Goal: Task Accomplishment & Management: Use online tool/utility

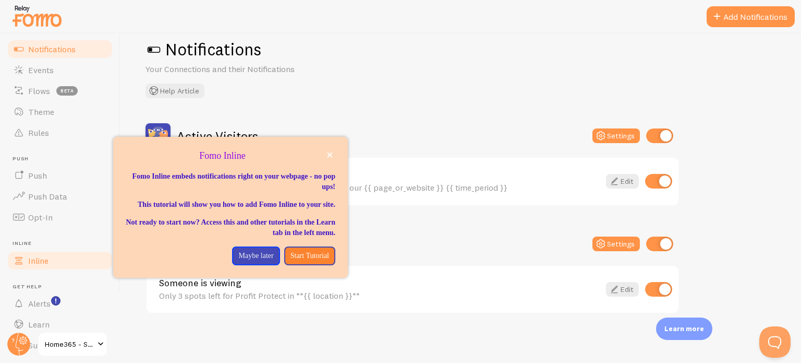
scroll to position [89, 0]
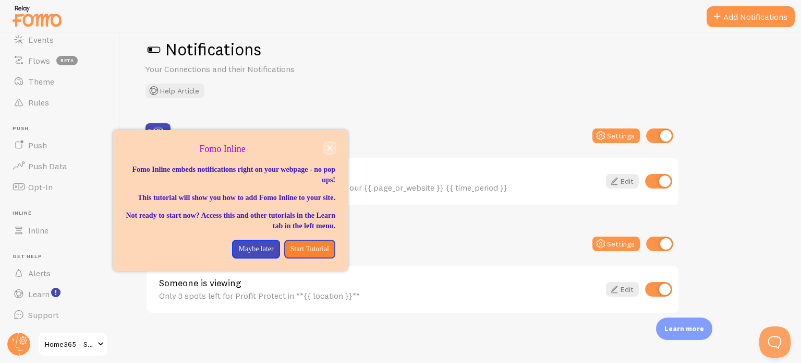
click at [330, 147] on icon "close," at bounding box center [330, 148] width 5 height 5
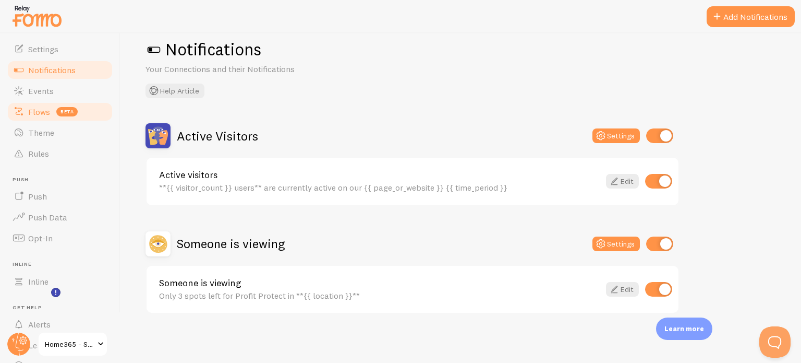
scroll to position [0, 0]
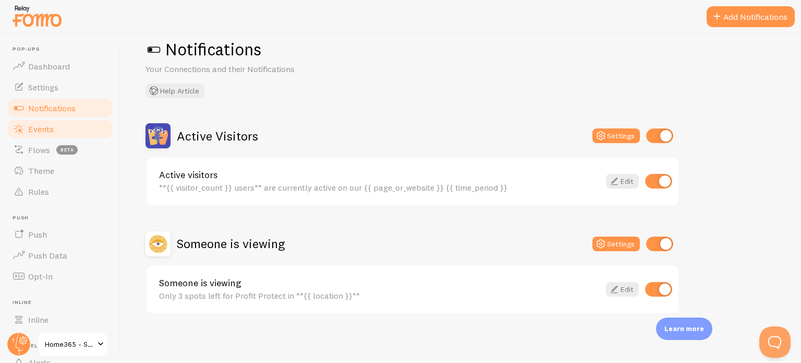
click at [52, 129] on span "Events" at bounding box center [41, 129] width 26 height 10
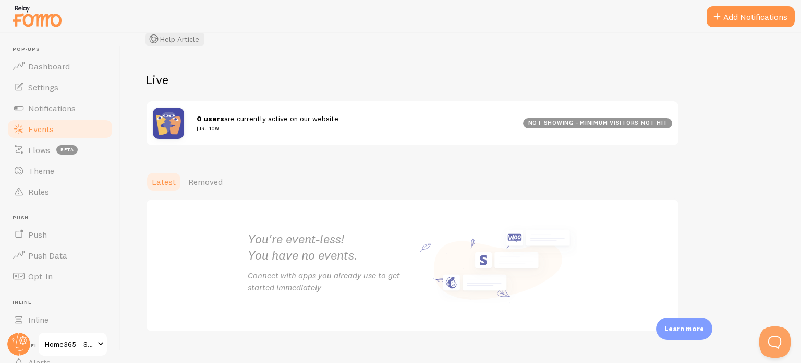
scroll to position [101, 0]
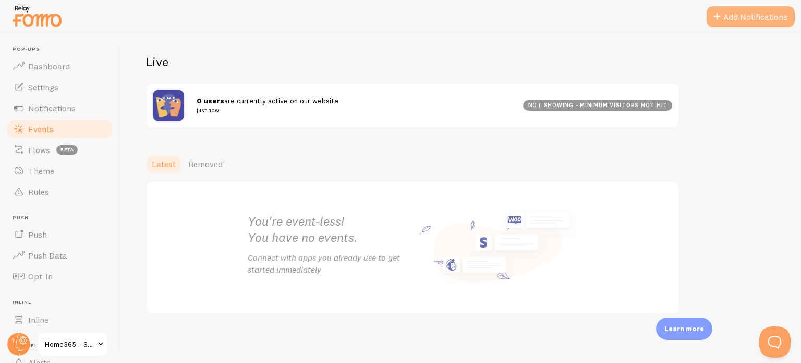
click at [762, 17] on button "Add Notifications" at bounding box center [751, 16] width 88 height 21
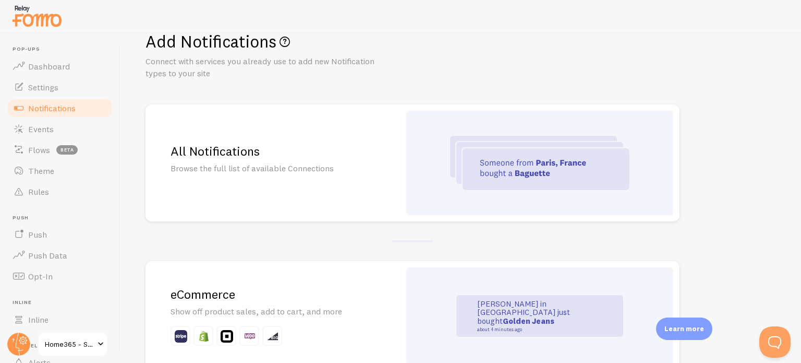
scroll to position [52, 0]
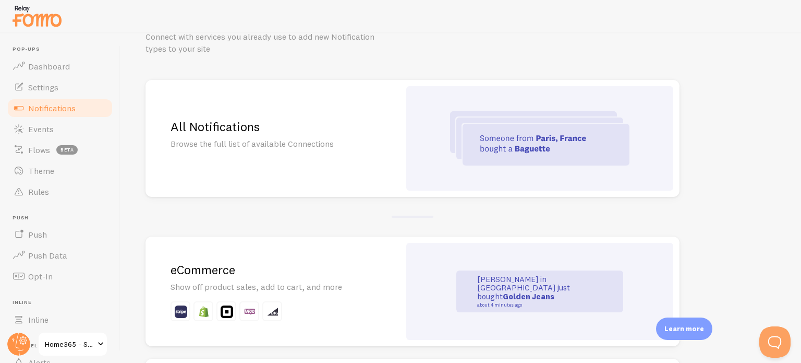
click at [544, 152] on img at bounding box center [539, 138] width 179 height 54
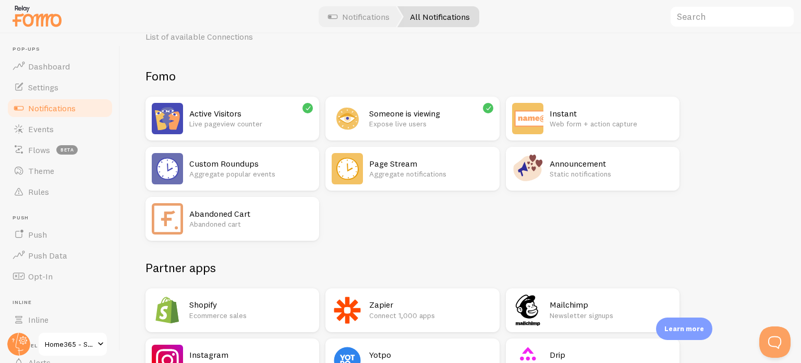
scroll to position [104, 0]
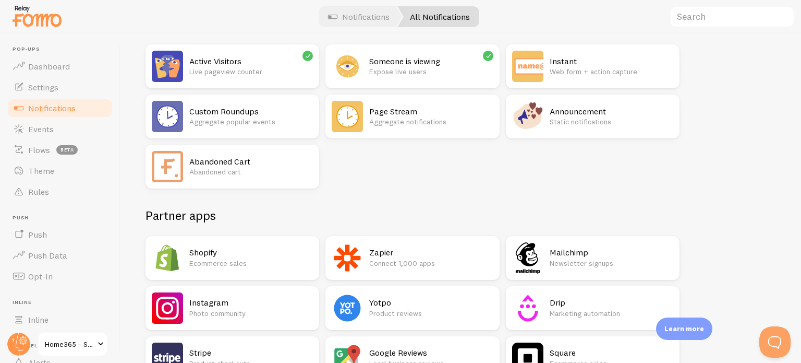
click at [606, 121] on p "Static notifications" at bounding box center [612, 121] width 124 height 10
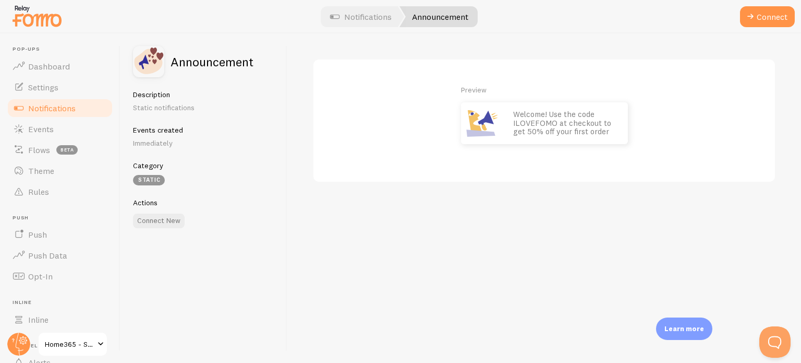
click at [547, 129] on p "Welcome! Use the code ILOVEFOMO at checkout to get 50% off your first order" at bounding box center [565, 123] width 104 height 26
click at [544, 126] on p "Welcome! Use the code ILOVEFOMO at checkout to get 50% off your first order" at bounding box center [565, 123] width 104 height 26
click at [759, 20] on button "Connect" at bounding box center [767, 16] width 55 height 21
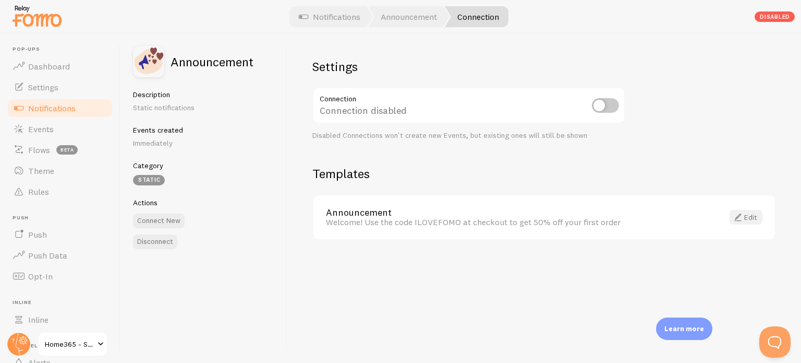
click at [743, 212] on span at bounding box center [738, 217] width 13 height 13
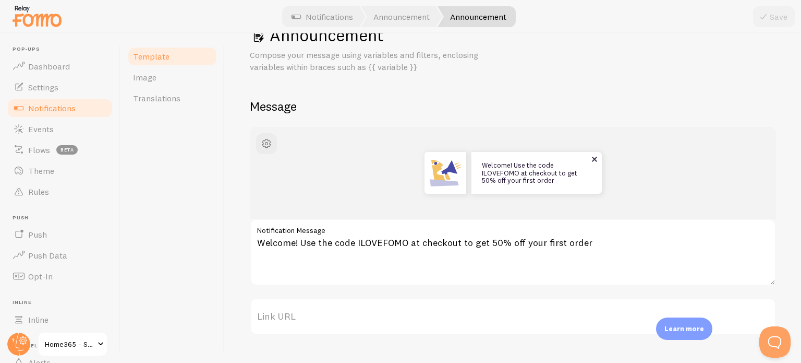
scroll to position [52, 0]
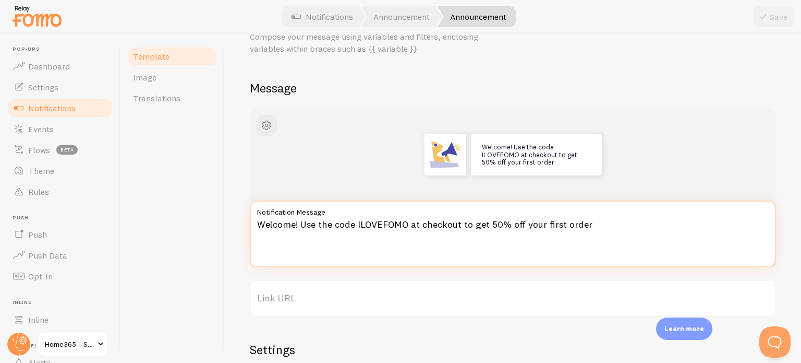
click at [323, 232] on textarea "Welcome! Use the code ILOVEFOMO at checkout to get 50% off your first order" at bounding box center [513, 233] width 526 height 67
click at [333, 221] on textarea "Welcome! Use the code ILOVEFOMO at checkout to get 50% off your first order" at bounding box center [513, 233] width 526 height 67
click at [344, 222] on textarea "Welcome! Use the code ILOVEFOMO at checkout to get 50% off your first order" at bounding box center [513, 233] width 526 height 67
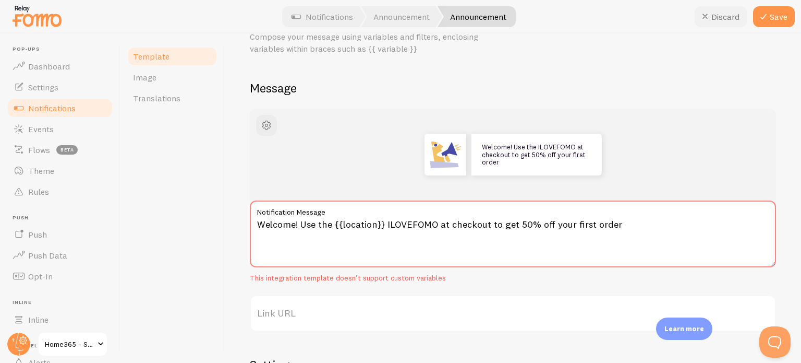
click at [718, 17] on button "Discard" at bounding box center [721, 16] width 52 height 21
type textarea "Welcome! Use the code ILOVEFOMO at checkout to get 50% off your first order"
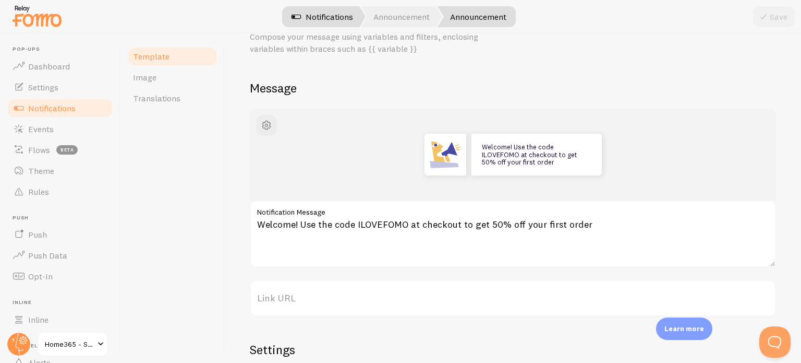
click at [351, 19] on link "Notifications" at bounding box center [322, 16] width 87 height 21
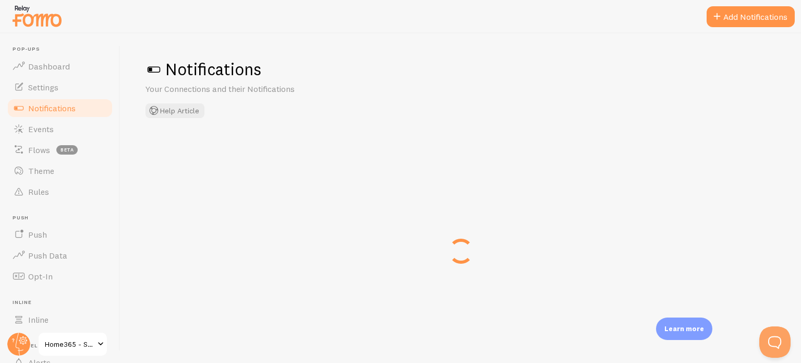
checkbox input "false"
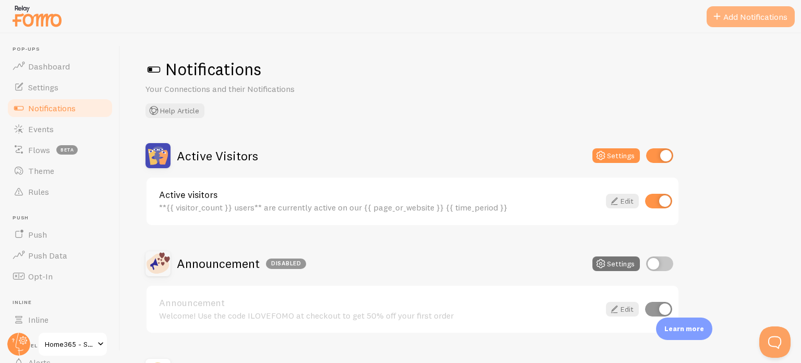
click at [741, 11] on button "Add Notifications" at bounding box center [751, 16] width 88 height 21
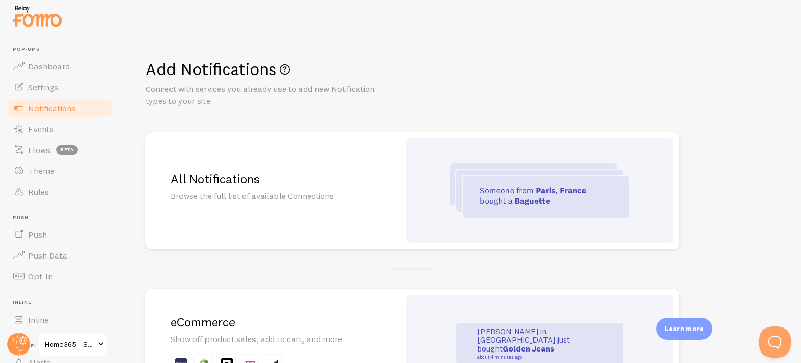
click at [550, 188] on img at bounding box center [539, 190] width 179 height 54
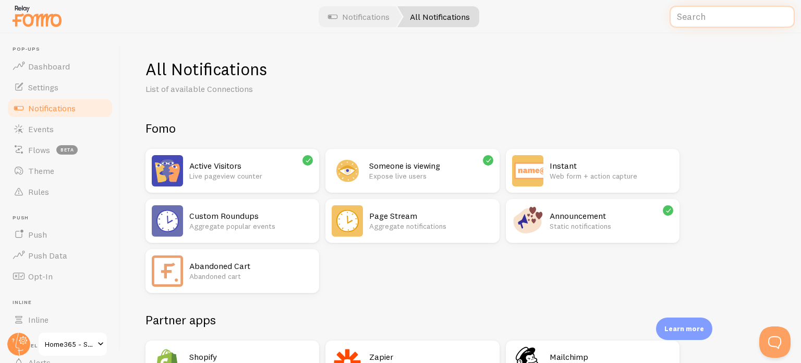
click at [704, 18] on input "text" at bounding box center [732, 17] width 125 height 22
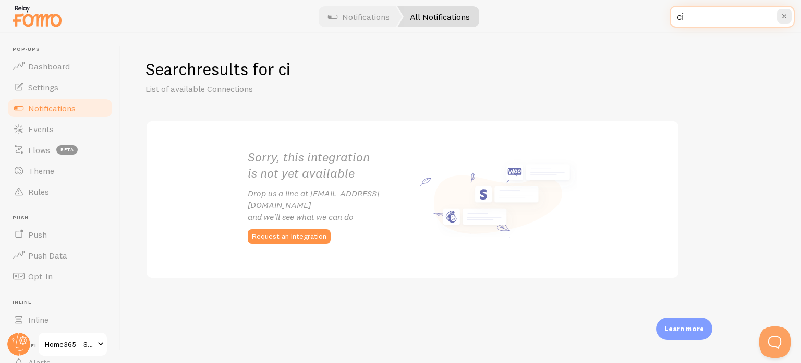
type input "c"
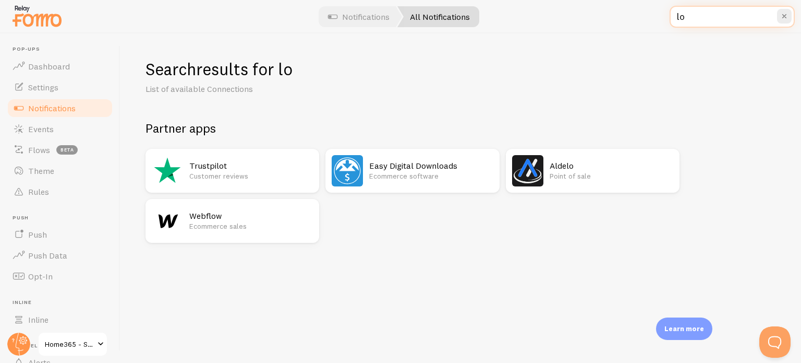
type input "l"
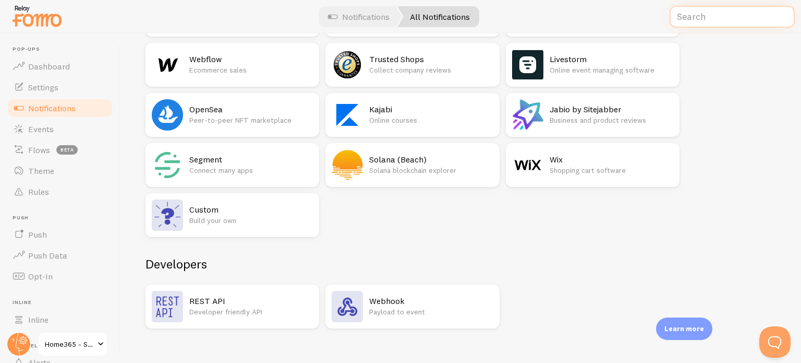
scroll to position [1765, 0]
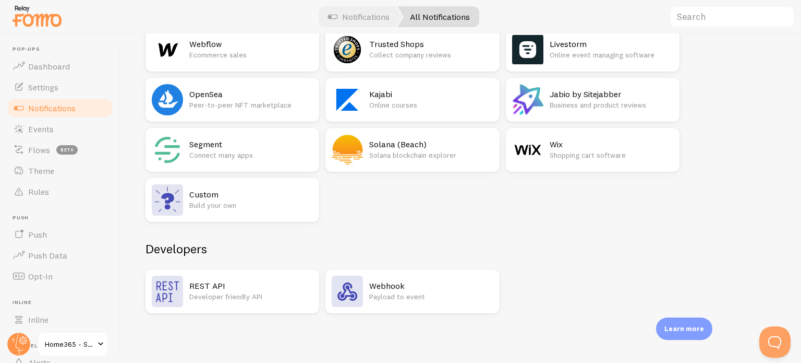
click at [240, 285] on h2 "REST API" at bounding box center [251, 285] width 124 height 11
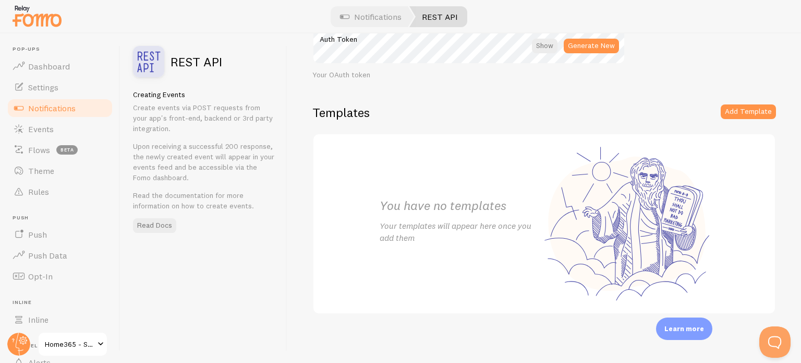
scroll to position [61, 0]
click at [759, 110] on button "Add Template" at bounding box center [748, 110] width 55 height 15
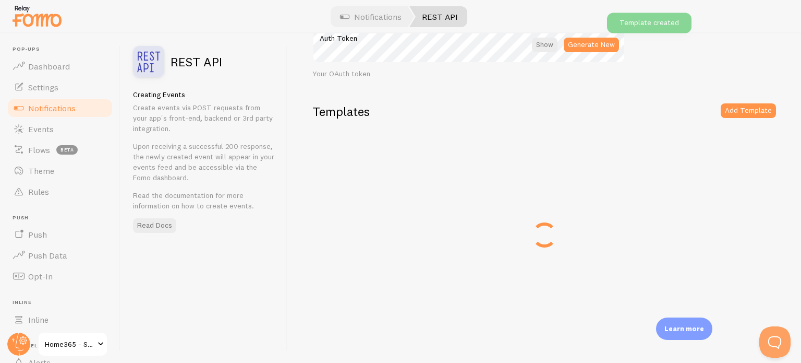
scroll to position [0, 0]
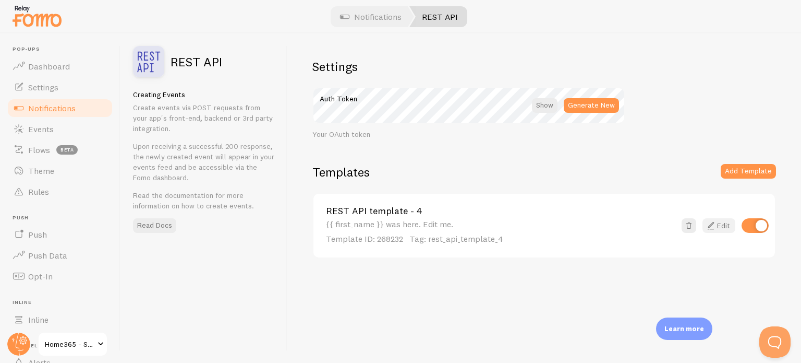
click at [723, 222] on link "Edit" at bounding box center [719, 225] width 33 height 15
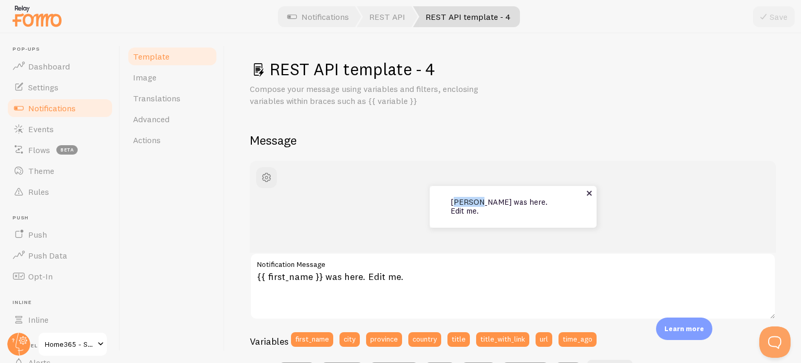
drag, startPoint x: 449, startPoint y: 205, endPoint x: 475, endPoint y: 209, distance: 26.3
click at [476, 209] on p "[PERSON_NAME] was here. Edit me." at bounding box center [503, 206] width 104 height 17
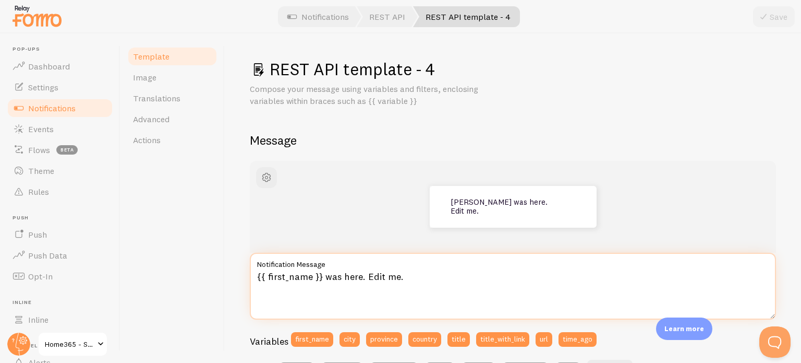
drag, startPoint x: 267, startPoint y: 275, endPoint x: 308, endPoint y: 276, distance: 41.2
click at [308, 276] on textarea "{{ first_name }} was here. Edit me." at bounding box center [513, 285] width 526 height 67
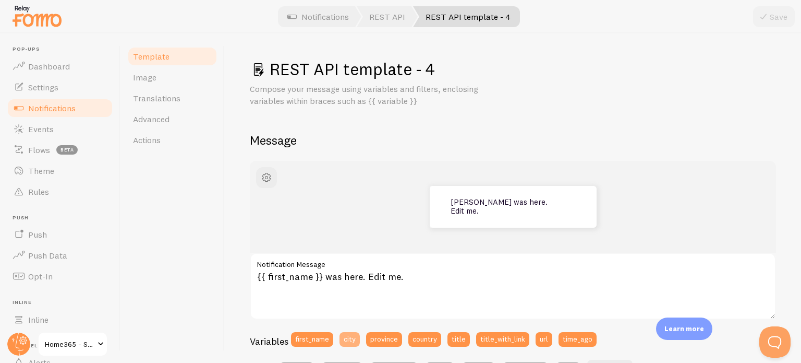
click at [347, 336] on button "city" at bounding box center [350, 339] width 20 height 15
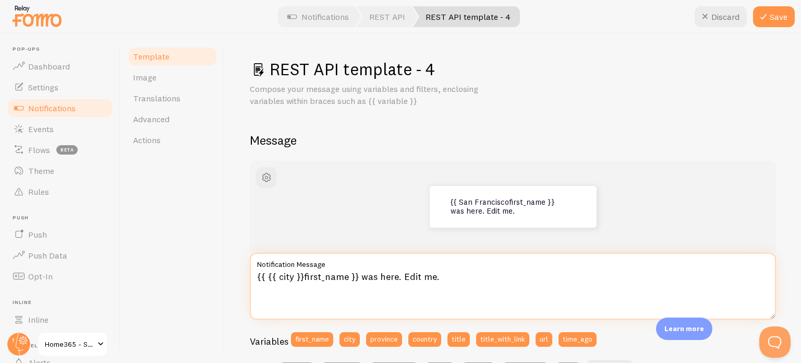
drag, startPoint x: 354, startPoint y: 273, endPoint x: 255, endPoint y: 275, distance: 99.7
click at [255, 275] on textarea "{{ {{ city }}first_name }} was here. Edit me." at bounding box center [513, 285] width 526 height 67
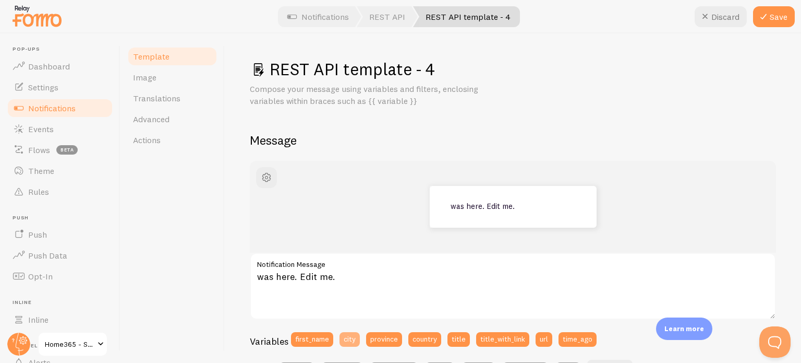
click at [352, 342] on button "city" at bounding box center [350, 339] width 20 height 15
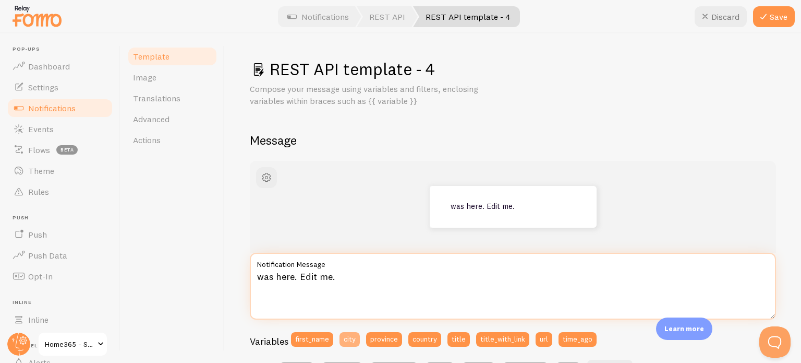
type textarea "{{ city }} was here. Edit me."
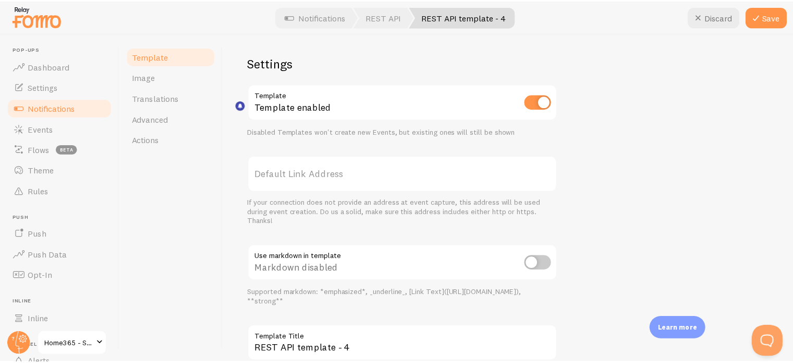
scroll to position [260, 0]
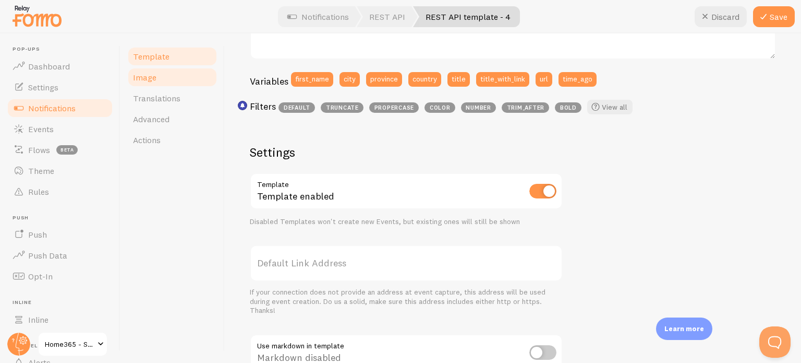
click at [162, 77] on link "Image" at bounding box center [172, 77] width 91 height 21
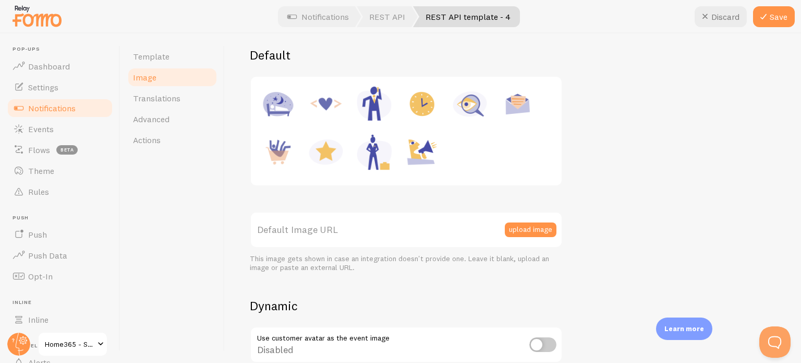
scroll to position [157, 0]
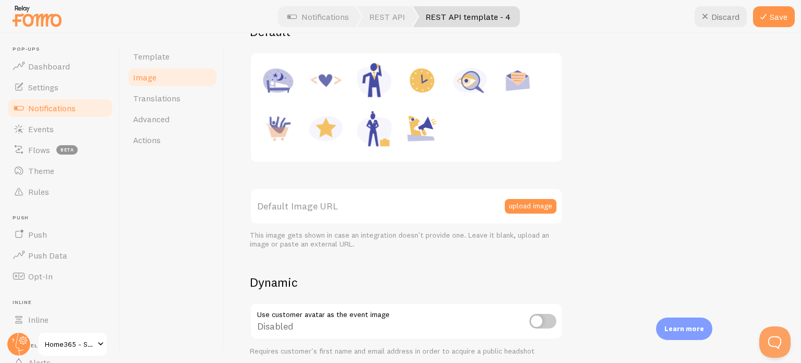
click at [326, 126] on img at bounding box center [326, 129] width 40 height 40
type input "[URL][DOMAIN_NAME]"
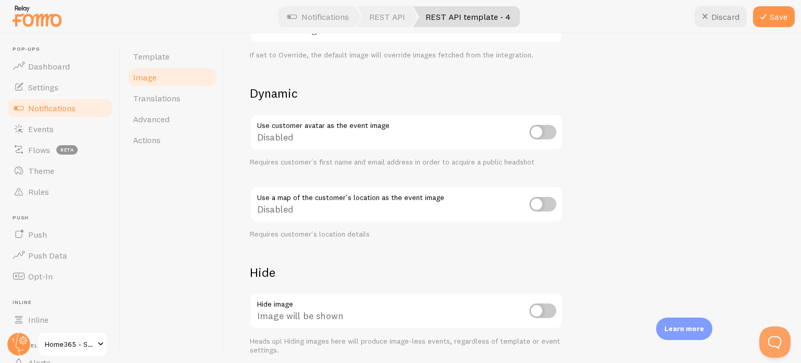
scroll to position [457, 0]
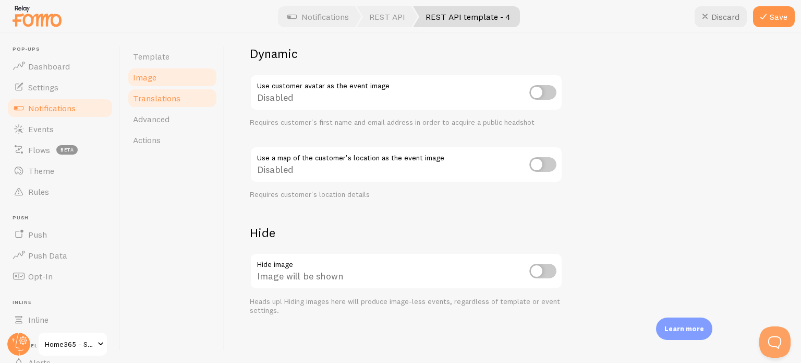
click at [158, 99] on span "Translations" at bounding box center [156, 98] width 47 height 10
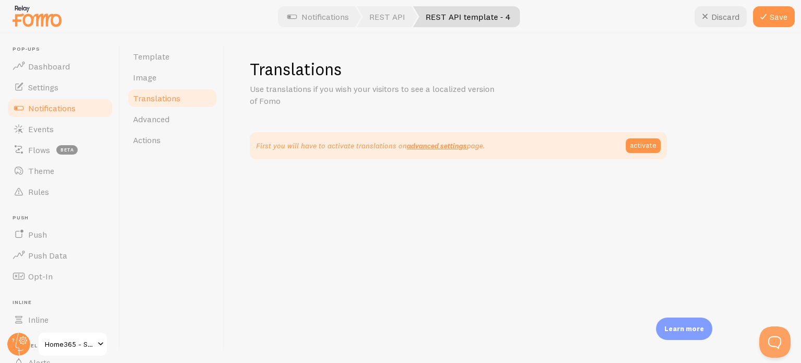
drag, startPoint x: 416, startPoint y: 195, endPoint x: 488, endPoint y: 198, distance: 72.1
drag, startPoint x: 488, startPoint y: 198, endPoint x: 365, endPoint y: 174, distance: 125.3
click at [365, 174] on div "Translations Use translations if you wish your visitors to see a localized vers…" at bounding box center [513, 197] width 576 height 329
click at [158, 125] on link "Advanced" at bounding box center [172, 119] width 91 height 21
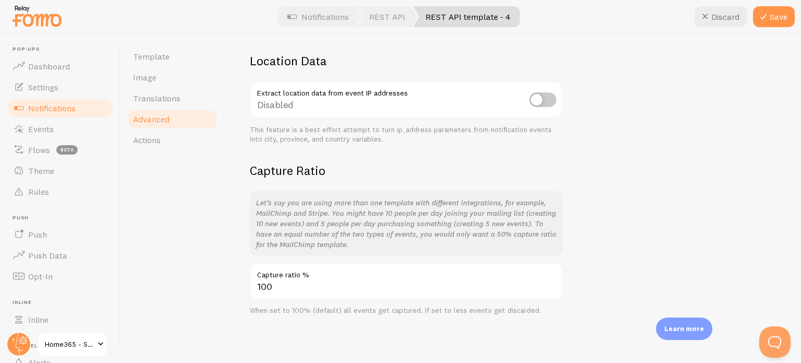
scroll to position [69, 0]
click at [157, 140] on span "Actions" at bounding box center [147, 140] width 28 height 10
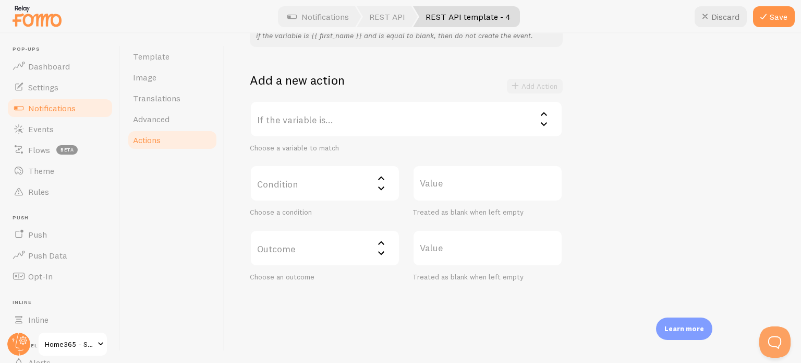
scroll to position [179, 0]
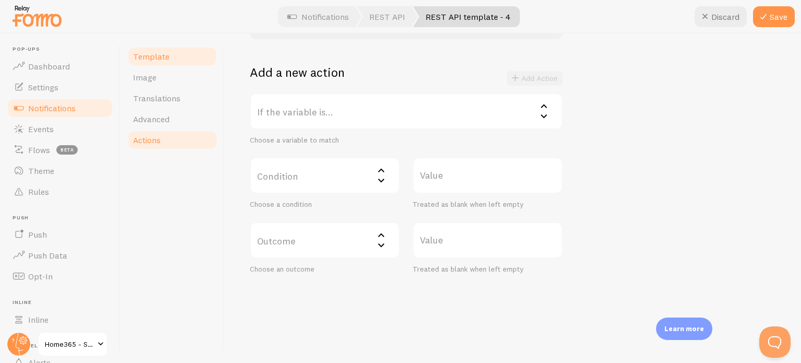
click at [162, 54] on span "Template" at bounding box center [151, 56] width 37 height 10
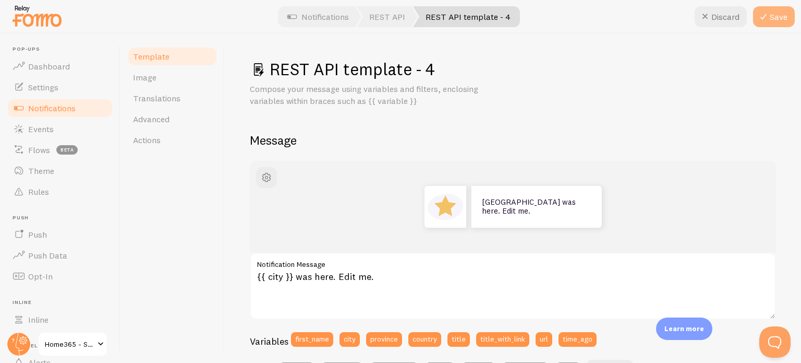
click at [780, 18] on button "Save" at bounding box center [774, 16] width 42 height 21
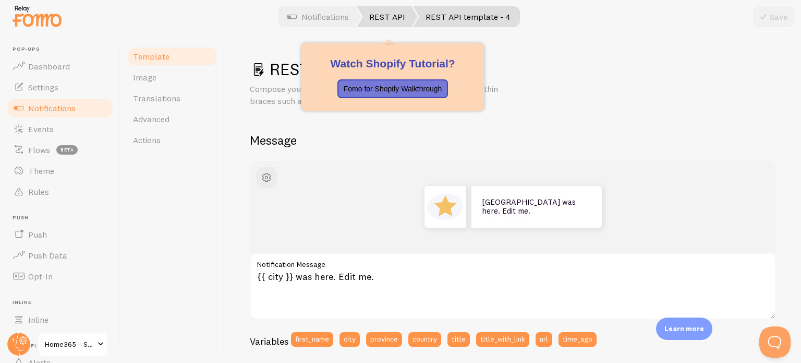
click at [392, 15] on link "REST API" at bounding box center [387, 16] width 61 height 21
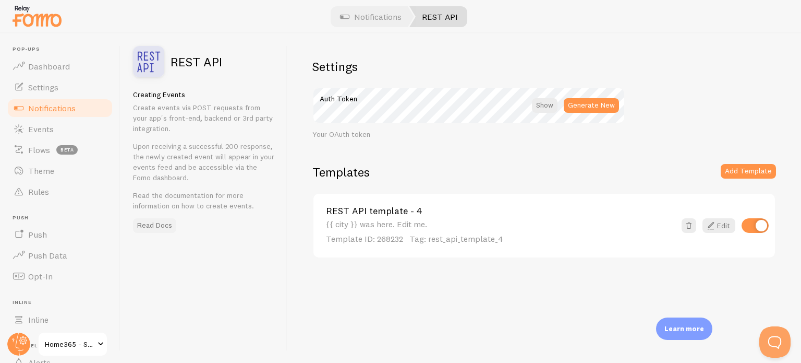
click at [155, 224] on link "Read Docs" at bounding box center [154, 225] width 43 height 15
click at [717, 222] on icon at bounding box center [711, 225] width 13 height 13
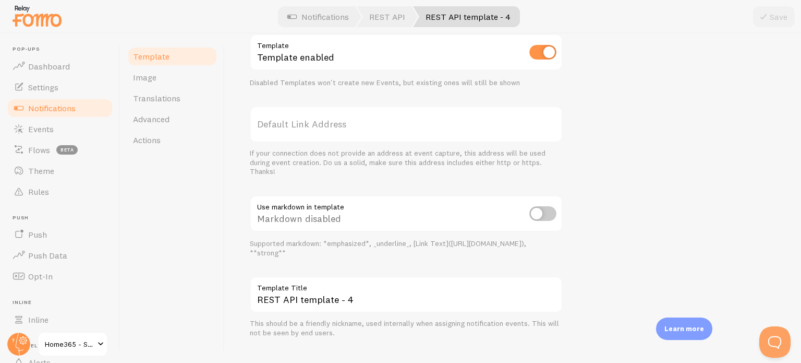
scroll to position [416, 0]
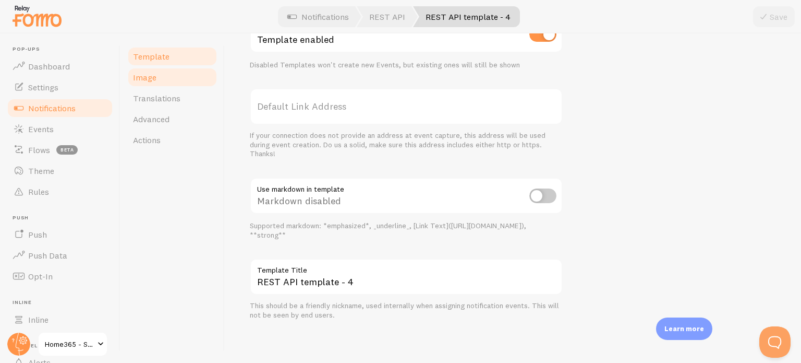
click at [168, 79] on link "Image" at bounding box center [172, 77] width 91 height 21
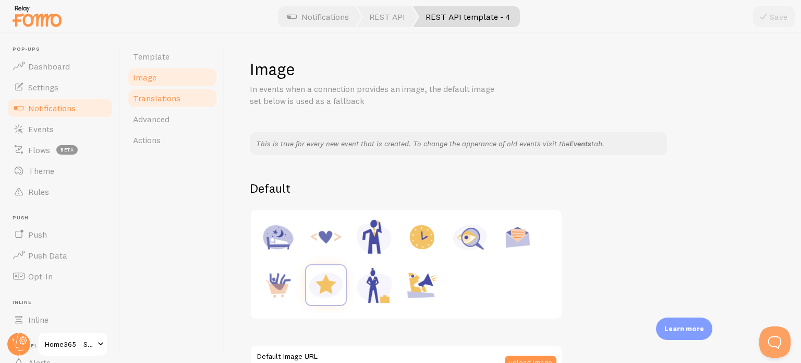
click at [169, 94] on span "Translations" at bounding box center [156, 98] width 47 height 10
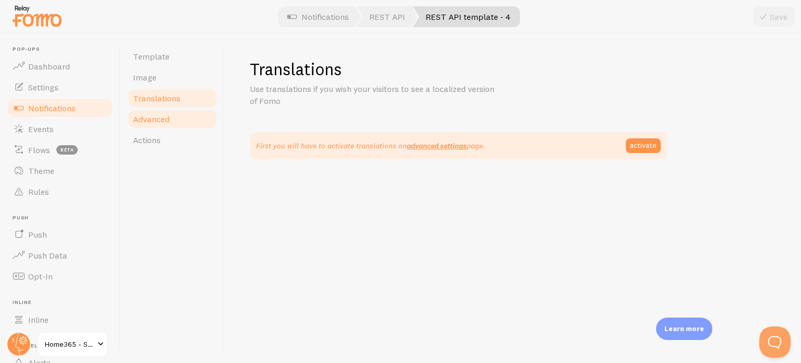
click at [160, 117] on span "Advanced" at bounding box center [151, 119] width 37 height 10
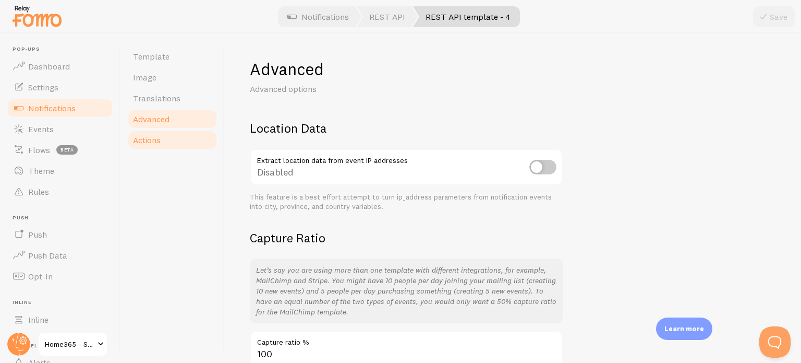
click at [155, 134] on link "Actions" at bounding box center [172, 139] width 91 height 21
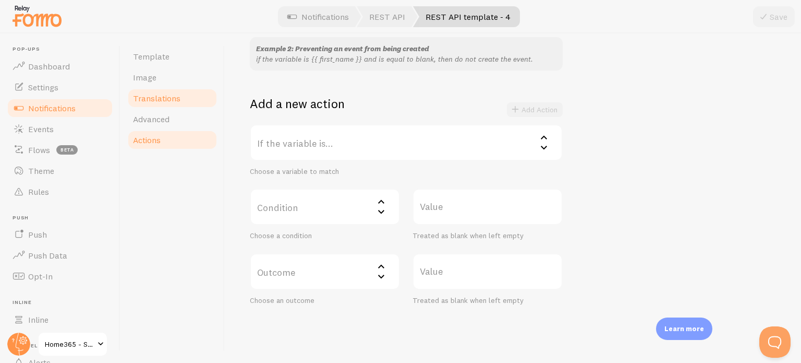
scroll to position [157, 0]
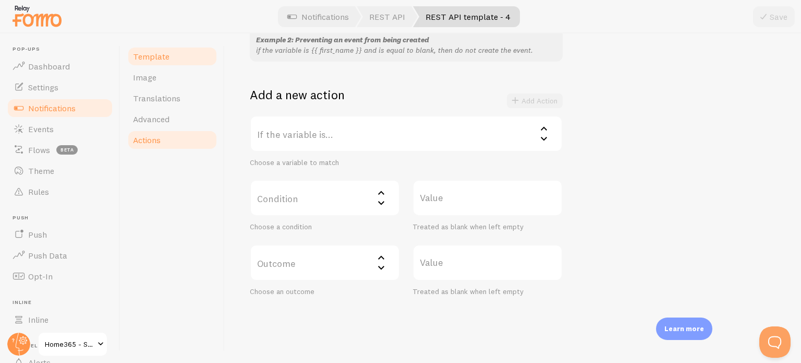
click at [162, 62] on link "Template" at bounding box center [172, 56] width 91 height 21
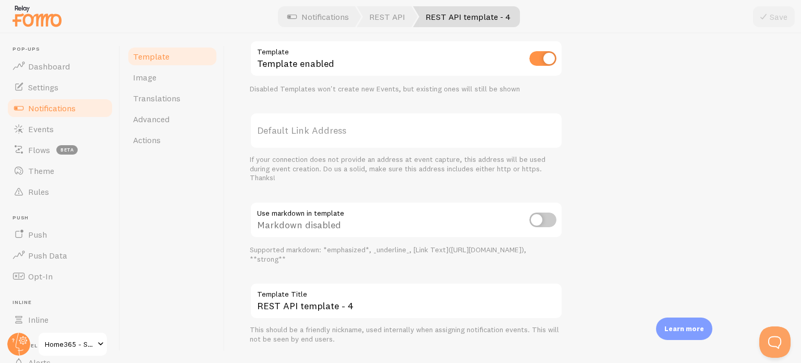
scroll to position [416, 0]
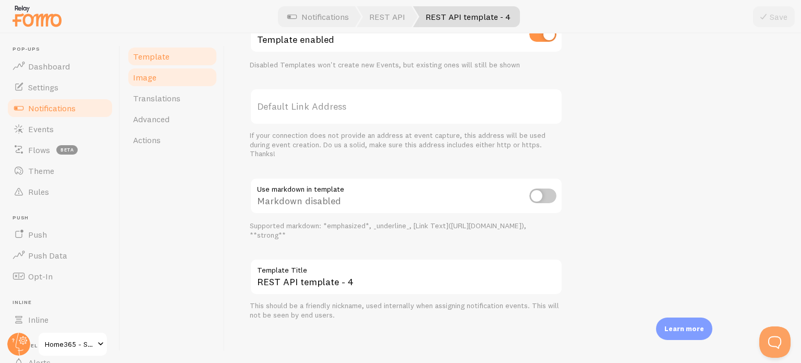
click at [150, 70] on link "Image" at bounding box center [172, 77] width 91 height 21
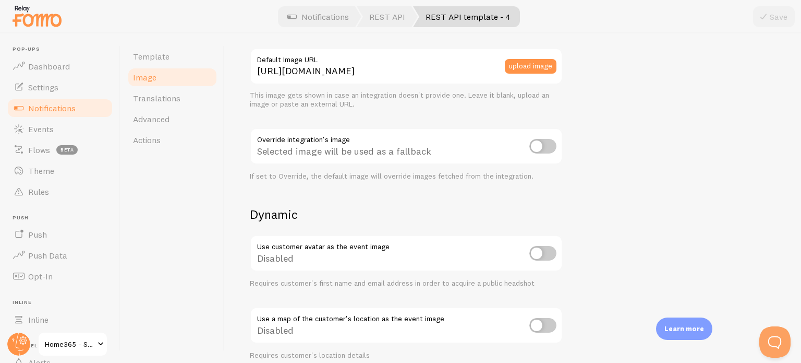
scroll to position [365, 0]
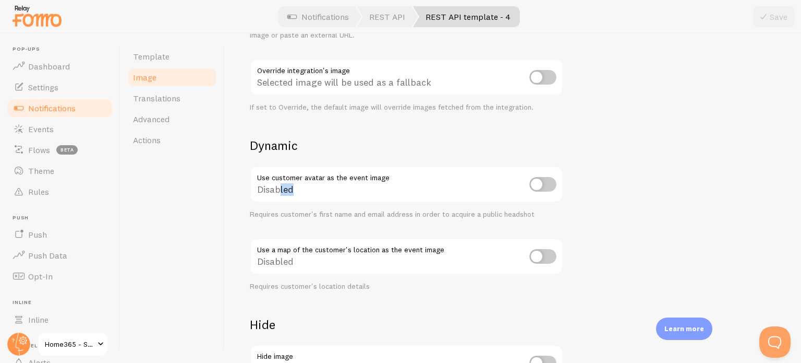
drag, startPoint x: 280, startPoint y: 176, endPoint x: 370, endPoint y: 177, distance: 90.3
click at [369, 177] on div "Disabled" at bounding box center [406, 185] width 313 height 38
click at [288, 171] on div "Disabled" at bounding box center [406, 185] width 313 height 38
drag, startPoint x: 288, startPoint y: 171, endPoint x: 198, endPoint y: 187, distance: 92.2
click at [195, 187] on div "Template Image Translations Advanced Actions" at bounding box center [173, 197] width 104 height 329
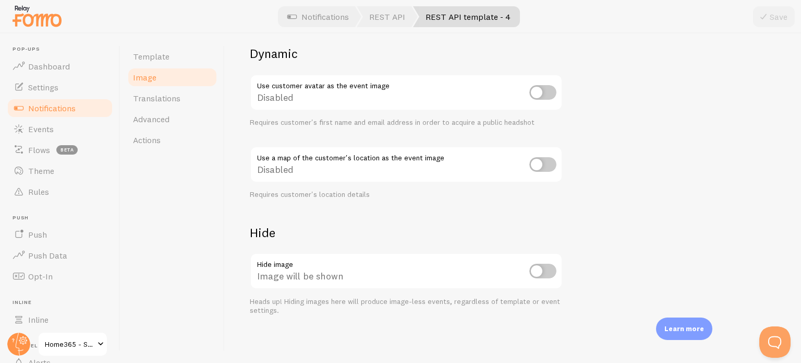
scroll to position [457, 0]
click at [159, 94] on span "Translations" at bounding box center [156, 98] width 47 height 10
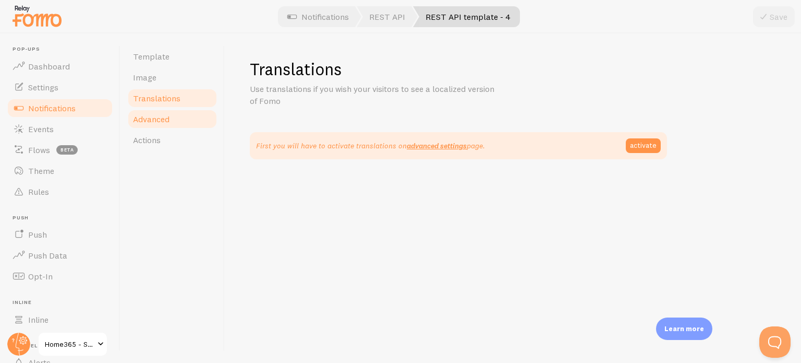
click at [157, 111] on link "Advanced" at bounding box center [172, 119] width 91 height 21
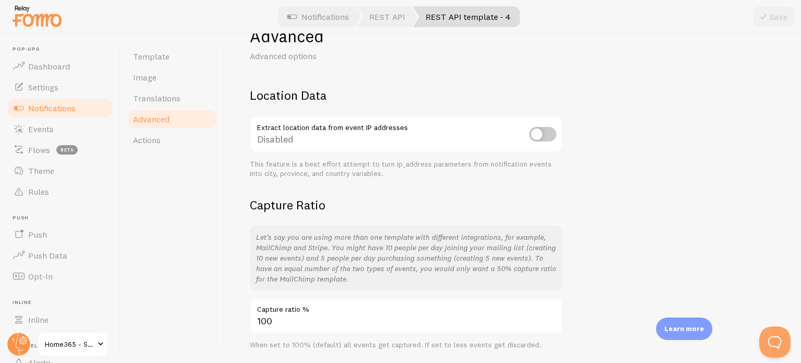
scroll to position [69, 0]
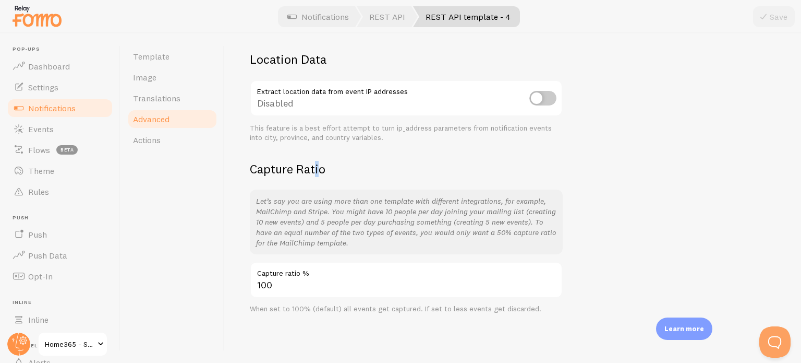
drag, startPoint x: 374, startPoint y: 173, endPoint x: 321, endPoint y: 165, distance: 52.8
click at [321, 165] on h2 "Capture Ratio" at bounding box center [406, 169] width 313 height 16
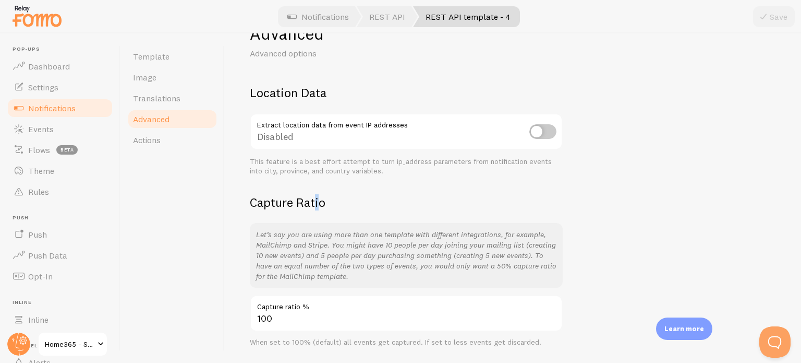
scroll to position [0, 0]
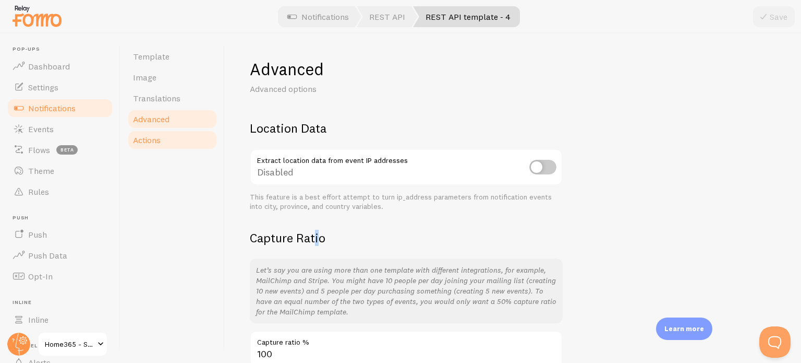
click at [146, 138] on span "Actions" at bounding box center [147, 140] width 28 height 10
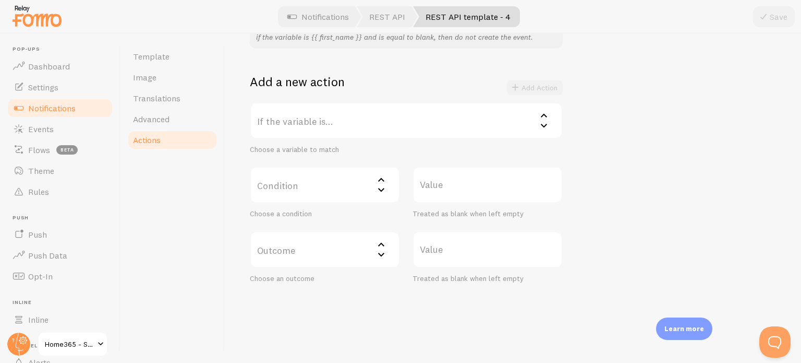
scroll to position [179, 0]
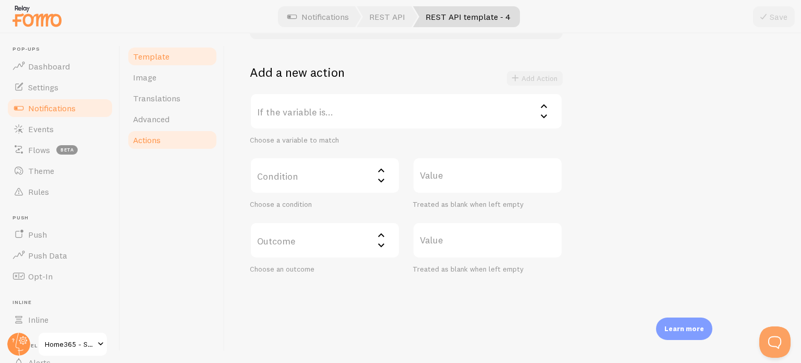
click at [165, 54] on span "Template" at bounding box center [151, 56] width 37 height 10
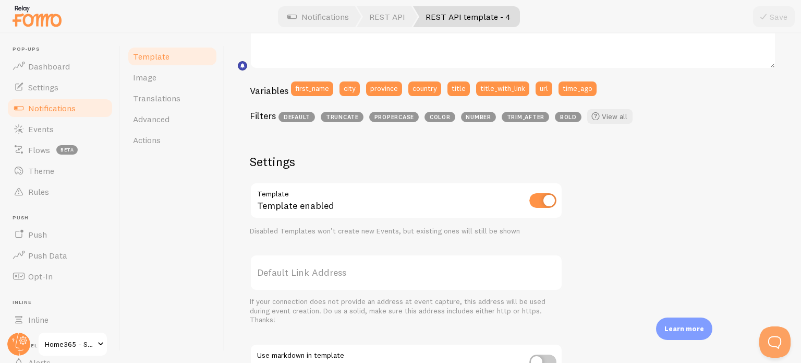
scroll to position [313, 0]
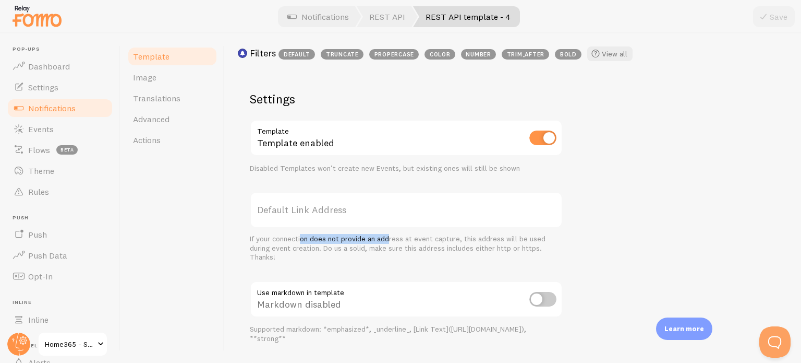
drag, startPoint x: 305, startPoint y: 241, endPoint x: 388, endPoint y: 238, distance: 83.0
click at [388, 238] on div "If your connection does not provide an address at event capture, this address w…" at bounding box center [406, 248] width 313 height 28
click at [392, 237] on div "If your connection does not provide an address at event capture, this address w…" at bounding box center [406, 248] width 313 height 28
drag, startPoint x: 395, startPoint y: 237, endPoint x: 420, endPoint y: 237, distance: 24.5
click at [420, 237] on div "If your connection does not provide an address at event capture, this address w…" at bounding box center [406, 248] width 313 height 28
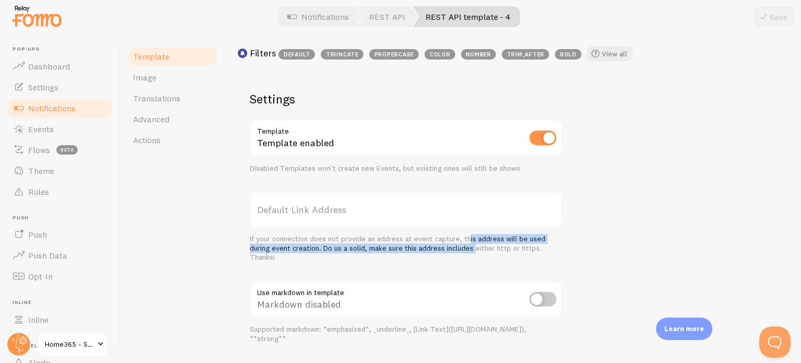
drag, startPoint x: 466, startPoint y: 238, endPoint x: 473, endPoint y: 246, distance: 10.3
click at [473, 246] on div "If your connection does not provide an address at event capture, this address w…" at bounding box center [406, 248] width 313 height 28
click at [473, 245] on div "If your connection does not provide an address at event capture, this address w…" at bounding box center [406, 248] width 313 height 28
click at [471, 246] on div "If your connection does not provide an address at event capture, this address w…" at bounding box center [406, 248] width 313 height 28
click at [441, 246] on div "If your connection does not provide an address at event capture, this address w…" at bounding box center [406, 248] width 313 height 28
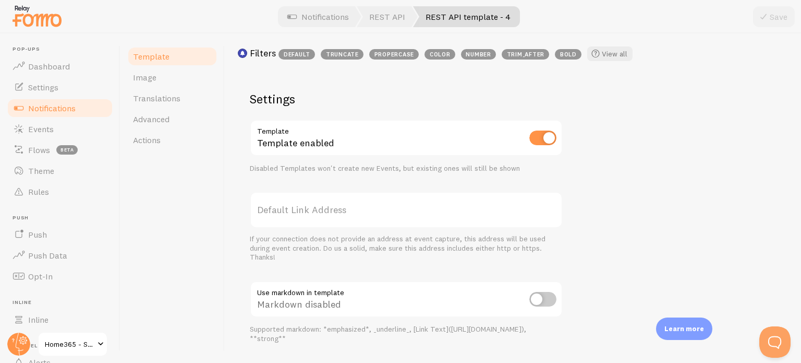
click at [331, 210] on label "Default Link Address" at bounding box center [406, 209] width 313 height 37
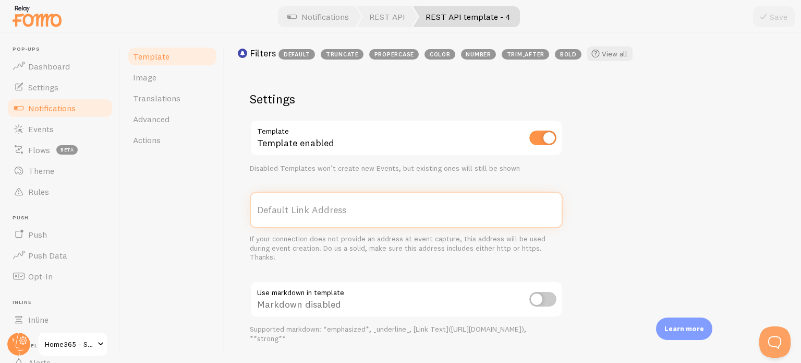
click at [331, 210] on input "Default Link Address" at bounding box center [406, 209] width 313 height 37
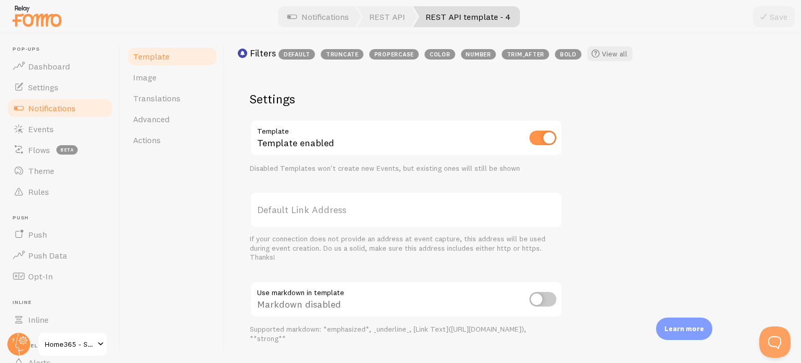
click at [344, 245] on div "If your connection does not provide an address at event capture, this address w…" at bounding box center [406, 248] width 313 height 28
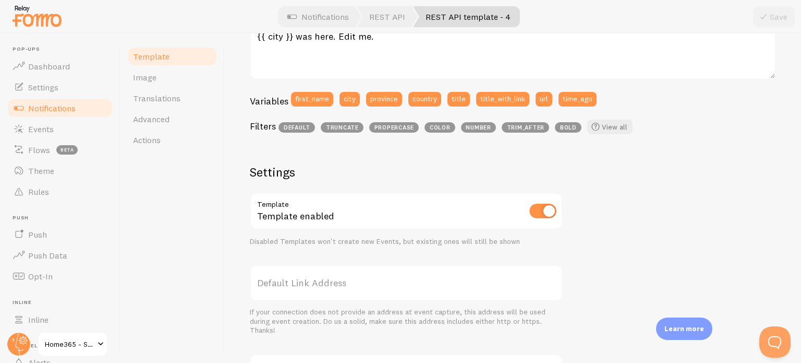
scroll to position [416, 0]
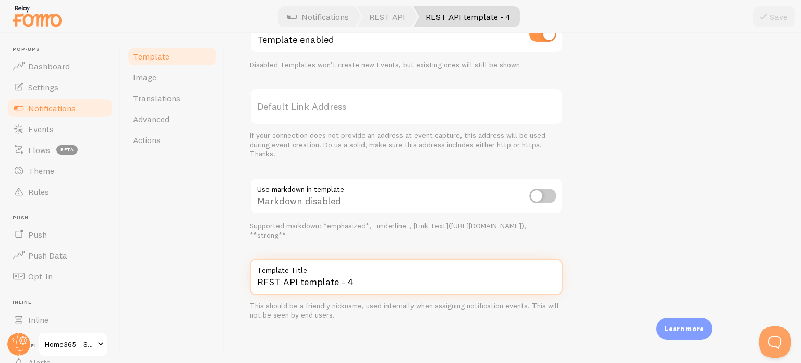
click at [284, 281] on input "REST API template - 4" at bounding box center [406, 276] width 313 height 37
drag, startPoint x: 258, startPoint y: 281, endPoint x: 335, endPoint y: 280, distance: 77.2
click at [335, 280] on input "REST API template - 4" at bounding box center [406, 276] width 313 height 37
click at [330, 280] on input "REST API template - 4" at bounding box center [406, 276] width 313 height 37
click at [303, 281] on input "REST API template - 4" at bounding box center [406, 276] width 313 height 37
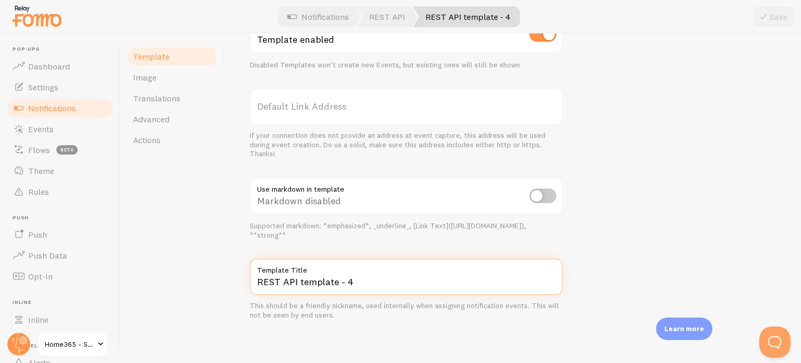
click at [303, 281] on input "REST API template - 4" at bounding box center [406, 276] width 313 height 37
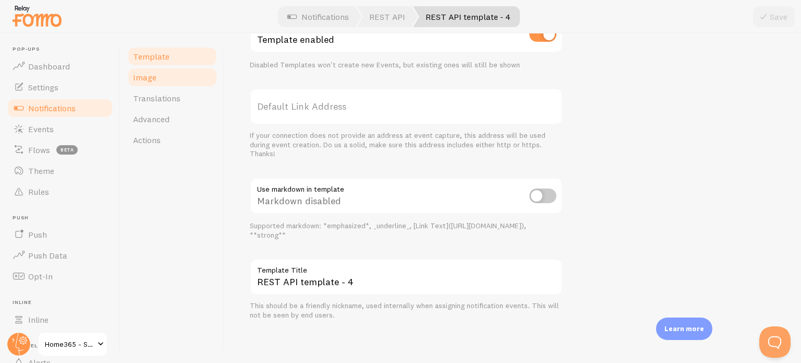
click at [184, 74] on link "Image" at bounding box center [172, 77] width 91 height 21
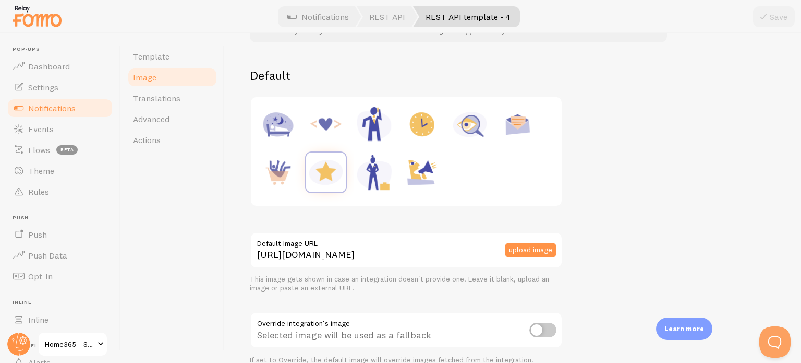
scroll to position [157, 0]
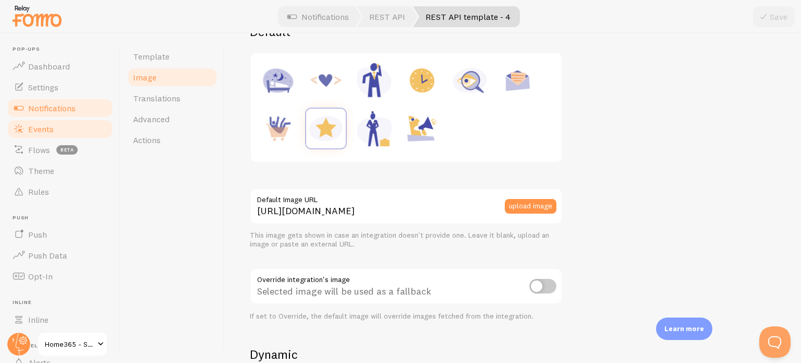
click at [37, 135] on link "Events" at bounding box center [59, 128] width 107 height 21
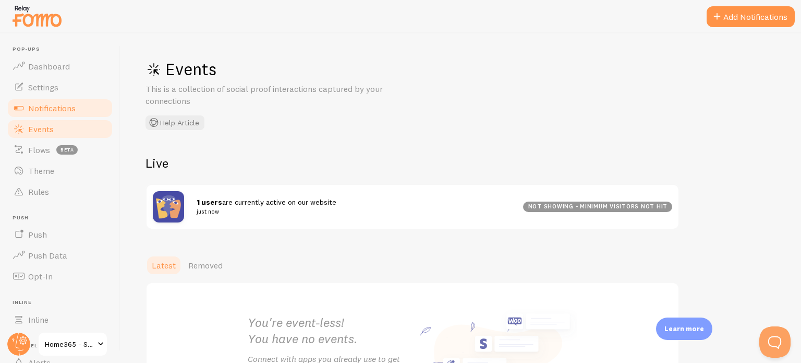
click at [58, 103] on span "Notifications" at bounding box center [51, 108] width 47 height 10
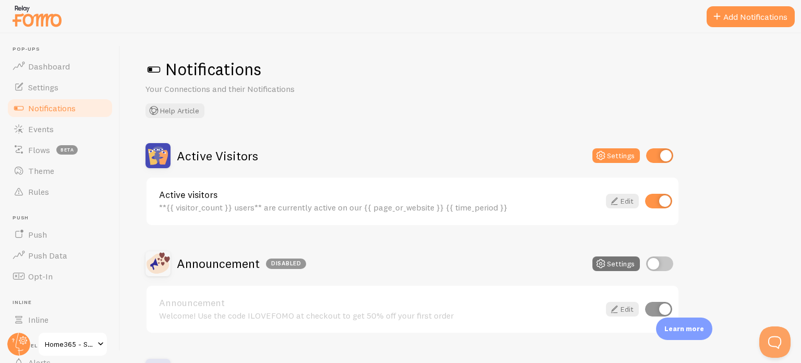
drag, startPoint x: 472, startPoint y: 237, endPoint x: 382, endPoint y: 232, distance: 89.9
click at [382, 232] on div "Active Visitors Settings Active visitors **{{ visitor_count }} users** are curr…" at bounding box center [413, 354] width 534 height 422
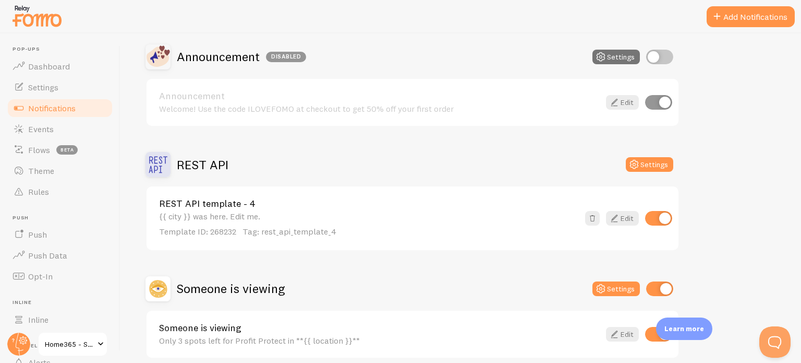
scroll to position [209, 0]
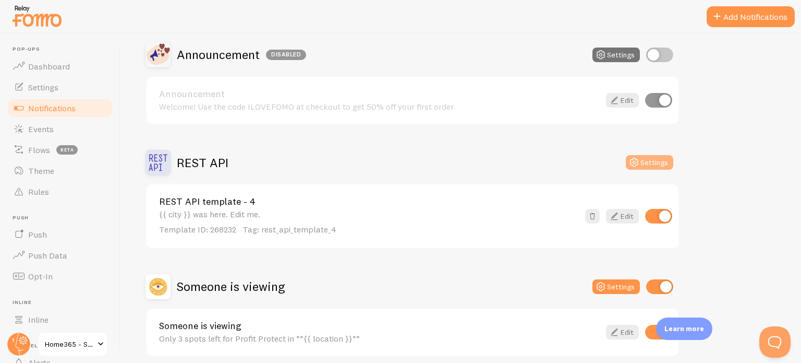
click at [648, 162] on button "Settings" at bounding box center [649, 162] width 47 height 15
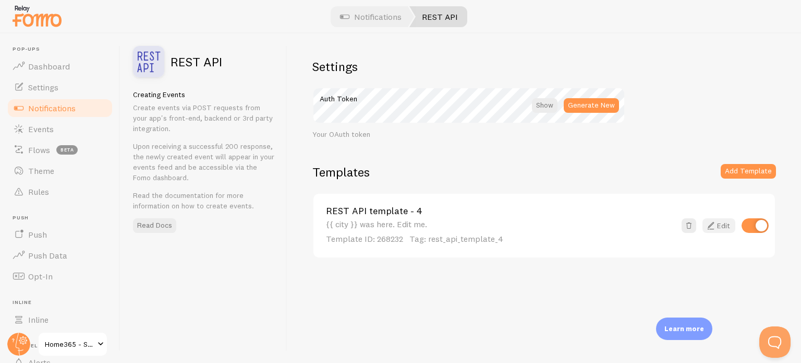
click at [718, 227] on link "Edit" at bounding box center [719, 225] width 33 height 15
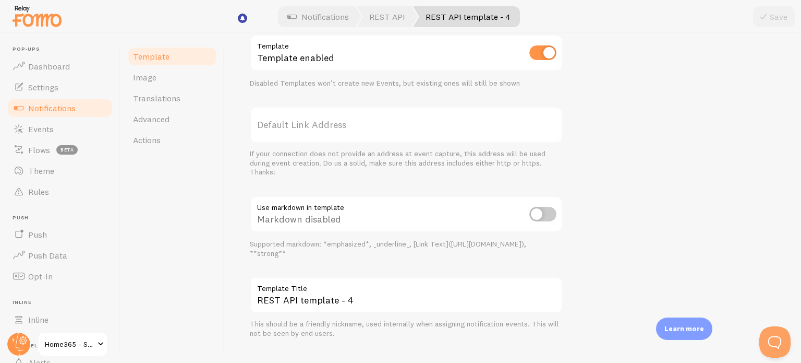
scroll to position [416, 0]
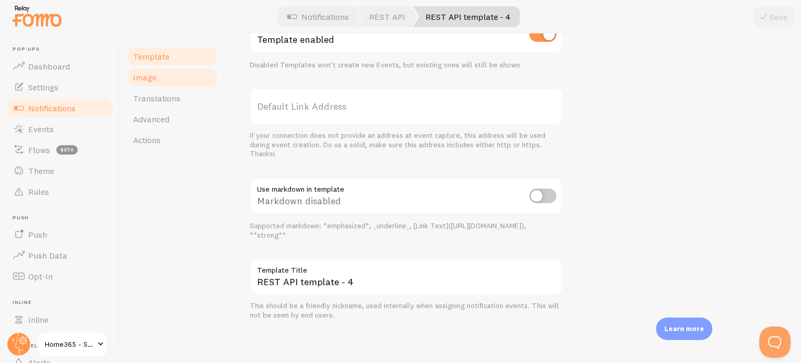
click at [163, 85] on link "Image" at bounding box center [172, 77] width 91 height 21
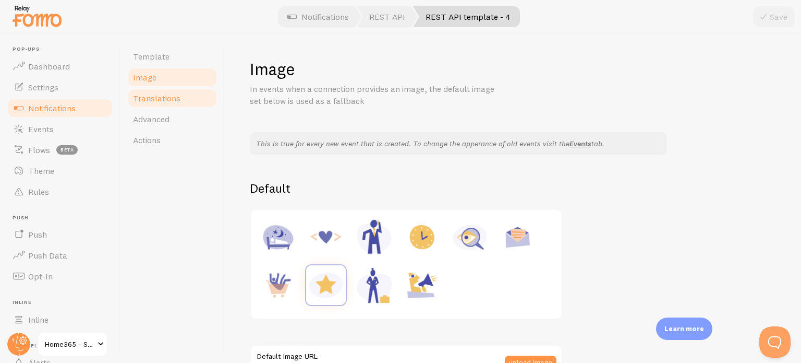
click at [172, 102] on span "Translations" at bounding box center [156, 98] width 47 height 10
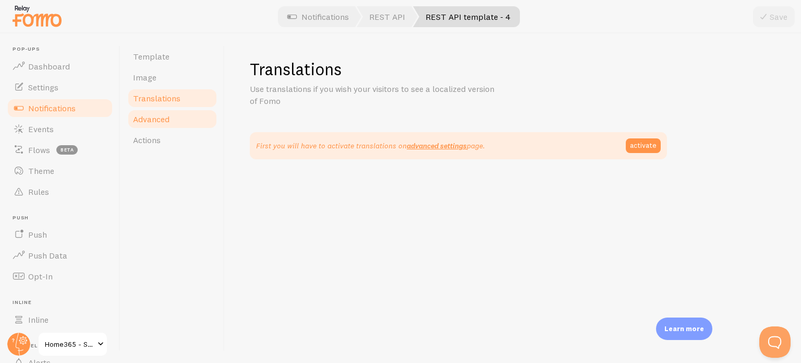
click at [157, 116] on span "Advanced" at bounding box center [151, 119] width 37 height 10
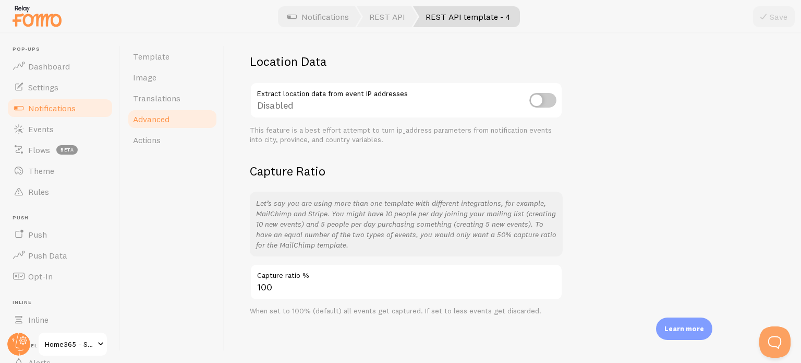
scroll to position [69, 0]
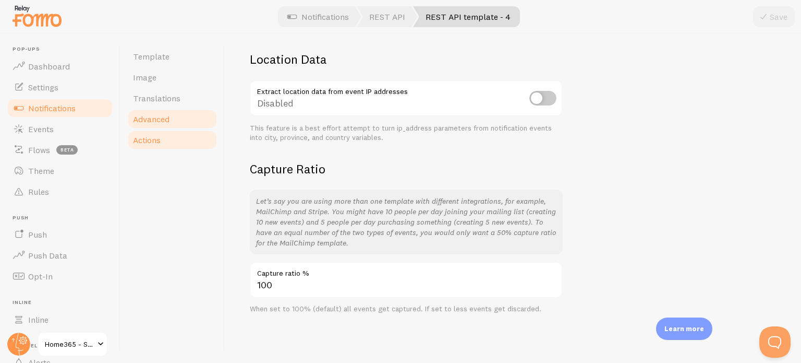
click at [142, 137] on span "Actions" at bounding box center [147, 140] width 28 height 10
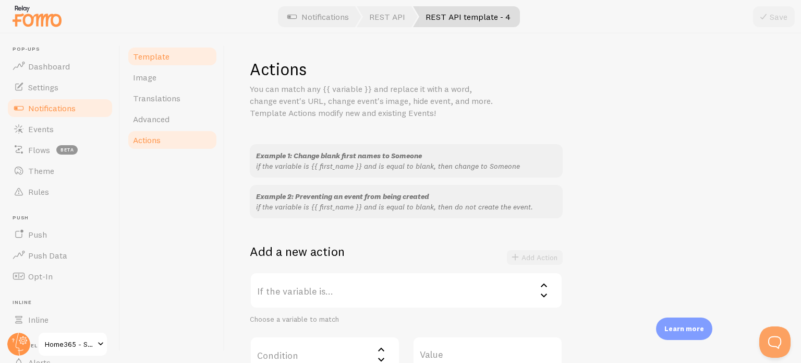
click at [161, 64] on link "Template" at bounding box center [172, 56] width 91 height 21
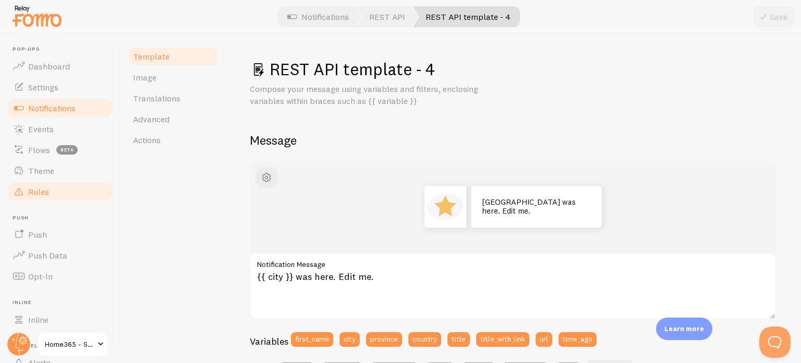
click at [63, 189] on link "Rules" at bounding box center [59, 191] width 107 height 21
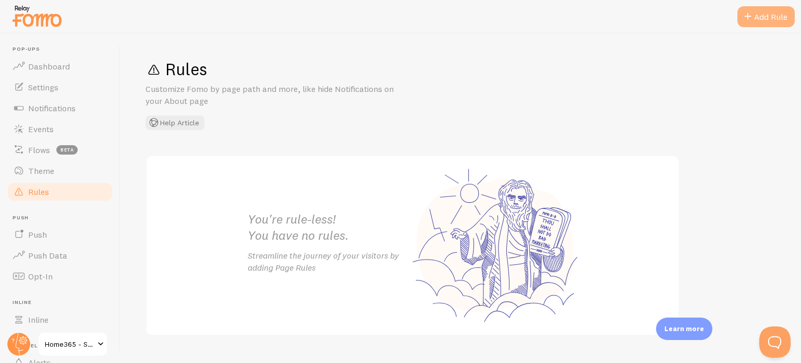
click at [774, 20] on div "Add Rule" at bounding box center [766, 16] width 57 height 21
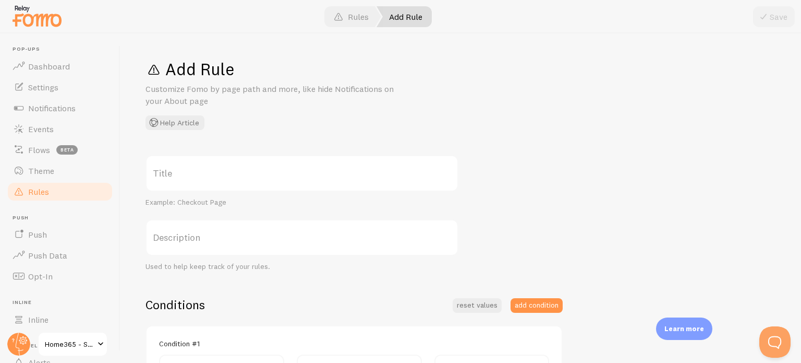
drag, startPoint x: 268, startPoint y: 168, endPoint x: 273, endPoint y: 173, distance: 6.7
click at [268, 170] on label "Title" at bounding box center [302, 173] width 313 height 37
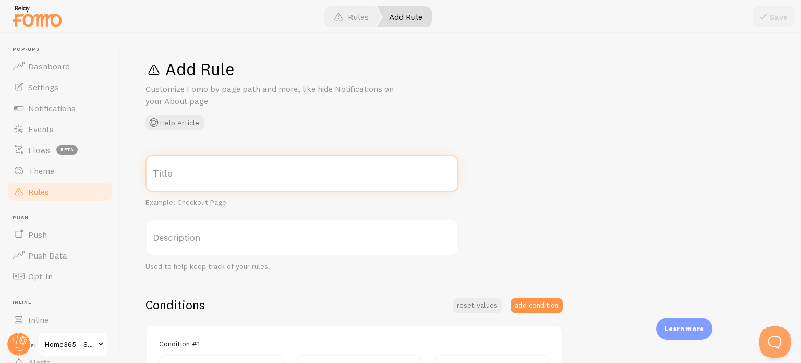
click at [268, 170] on input "Title" at bounding box center [302, 173] width 313 height 37
type input "Q"
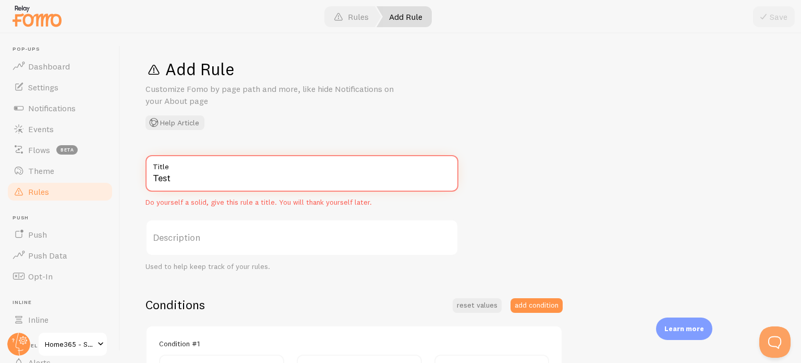
type input "Test"
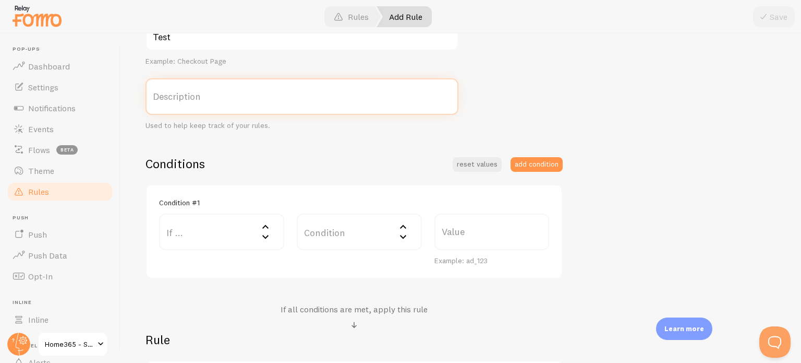
scroll to position [157, 0]
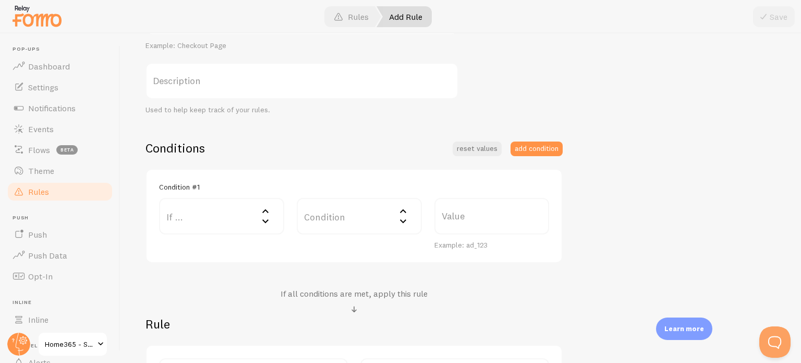
click at [333, 214] on label "Condition" at bounding box center [359, 216] width 125 height 37
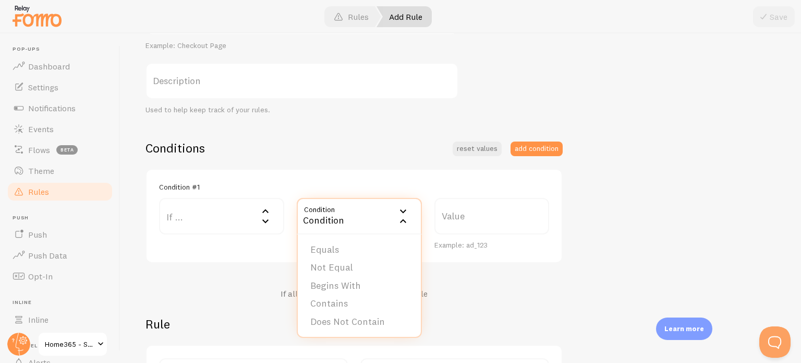
click at [212, 214] on label "If ..." at bounding box center [221, 216] width 125 height 37
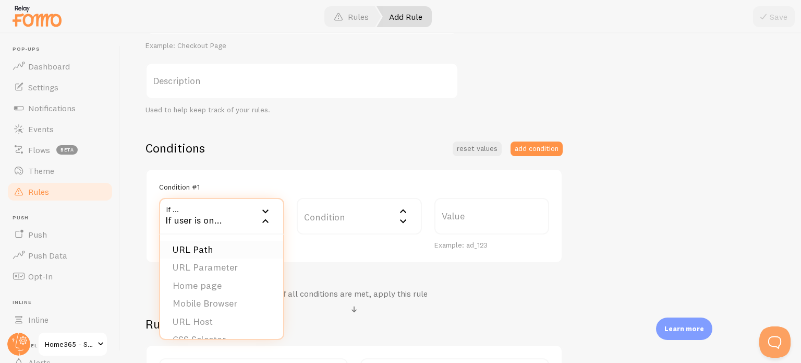
click at [206, 242] on li "URL Path" at bounding box center [221, 249] width 123 height 18
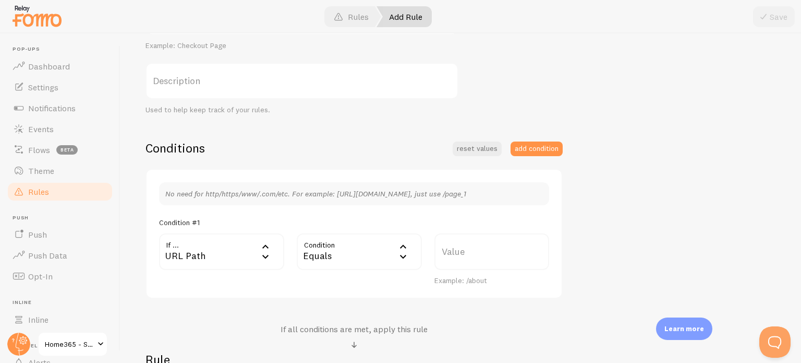
click at [464, 247] on label "Value" at bounding box center [492, 251] width 115 height 37
click at [464, 247] on input "Value" at bounding box center [492, 251] width 115 height 37
paste input "[URL][DOMAIN_NAME]"
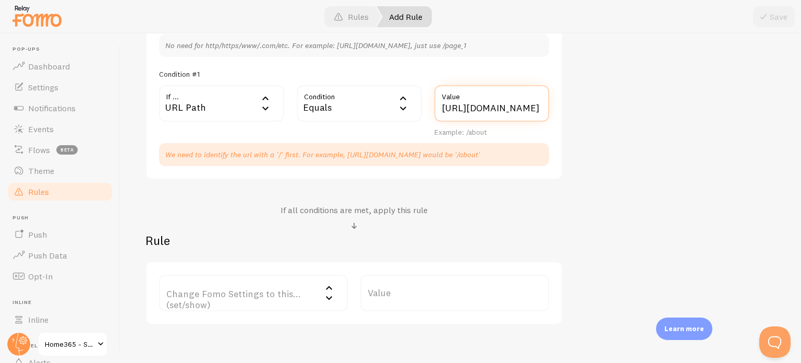
scroll to position [357, 0]
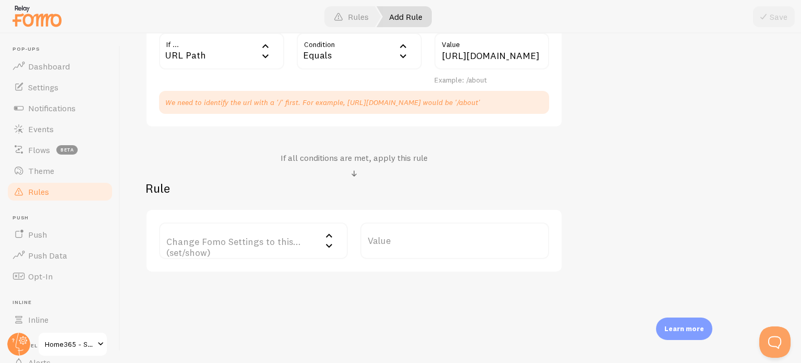
click at [250, 251] on label "Change Fomo Settings to this... (set/show)" at bounding box center [253, 240] width 189 height 37
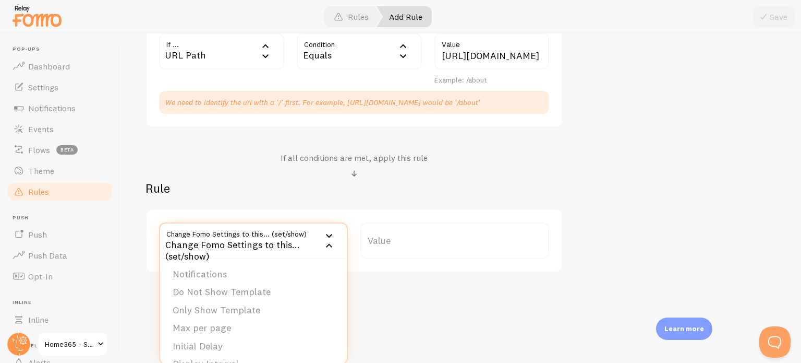
click at [482, 194] on h2 "Rule" at bounding box center [354, 188] width 417 height 16
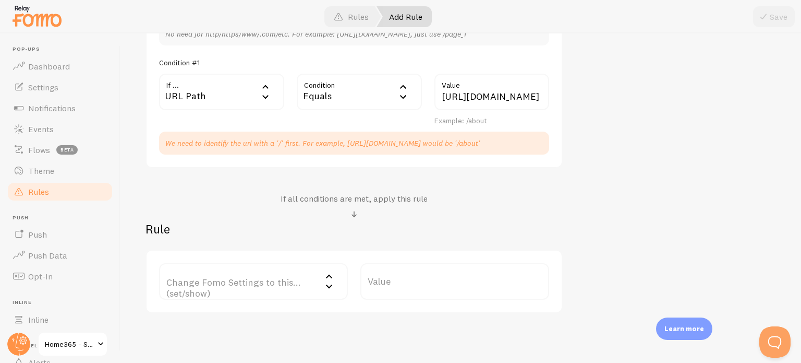
scroll to position [252, 0]
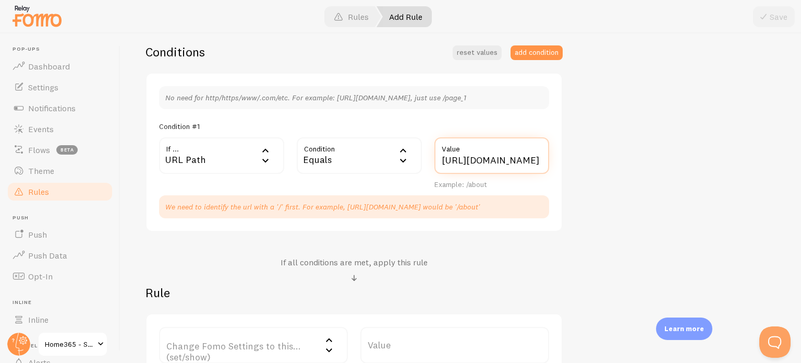
click at [492, 160] on input "[URL][DOMAIN_NAME]" at bounding box center [492, 155] width 115 height 37
click at [495, 160] on input "[URL][DOMAIN_NAME]" at bounding box center [492, 155] width 115 height 37
click at [465, 163] on input "[URL][DOMAIN_NAME]" at bounding box center [492, 155] width 115 height 37
drag, startPoint x: 512, startPoint y: 160, endPoint x: 419, endPoint y: 166, distance: 93.1
click at [419, 166] on div "If ... url URL Path URL Path URL Parameter Home page Mobile Browser URL Host CS…" at bounding box center [354, 163] width 403 height 52
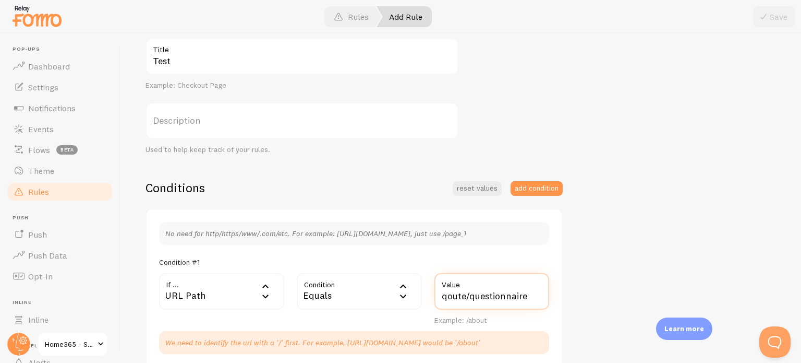
scroll to position [157, 0]
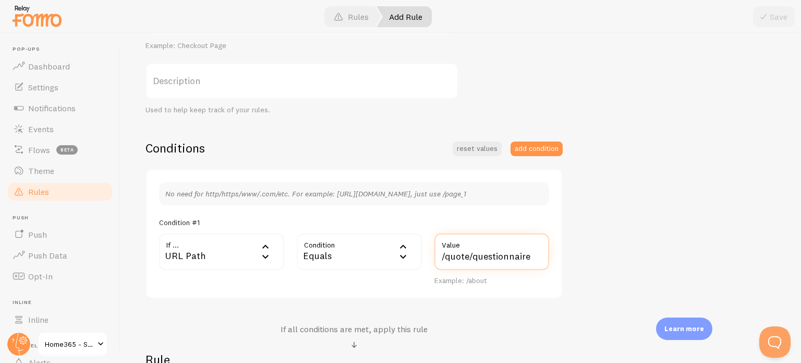
type input "/quote/questionnaire"
click at [596, 191] on div "Test Title Example: Checkout Page Description Used to help keep track of your r…" at bounding box center [461, 220] width 631 height 445
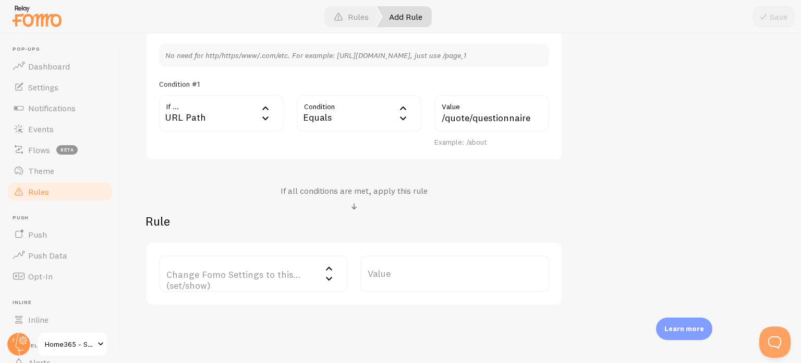
scroll to position [313, 0]
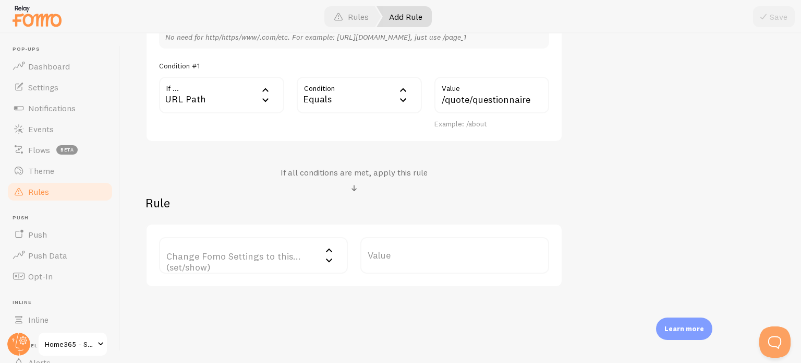
click at [288, 255] on label "Change Fomo Settings to this... (set/show)" at bounding box center [253, 255] width 189 height 37
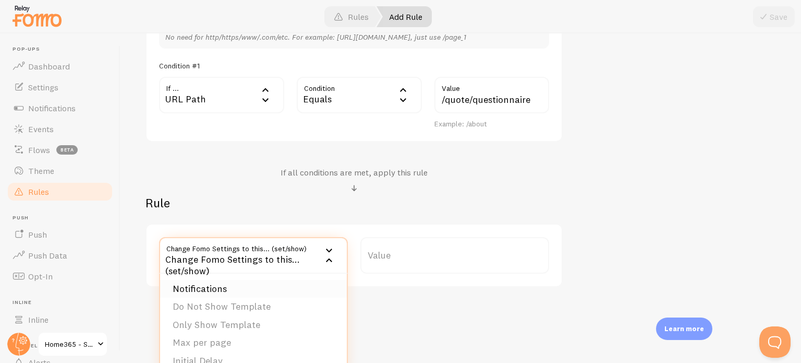
click at [267, 284] on li "Notifications" at bounding box center [253, 289] width 187 height 18
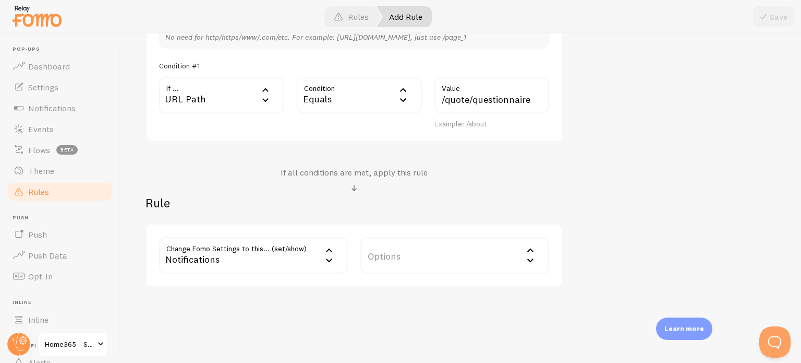
click at [449, 258] on label "Options" at bounding box center [454, 255] width 189 height 37
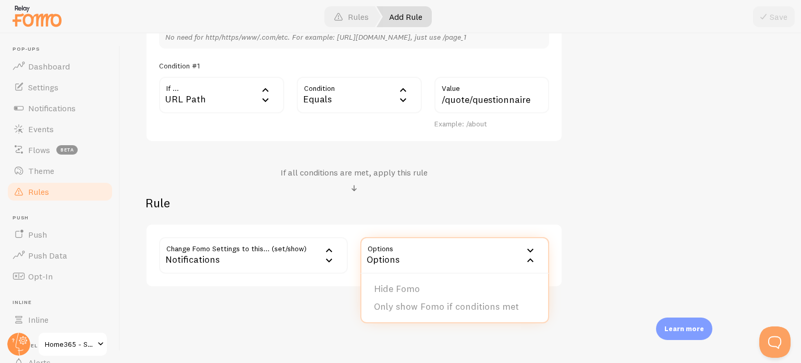
click at [306, 264] on div "Notifications" at bounding box center [253, 255] width 189 height 37
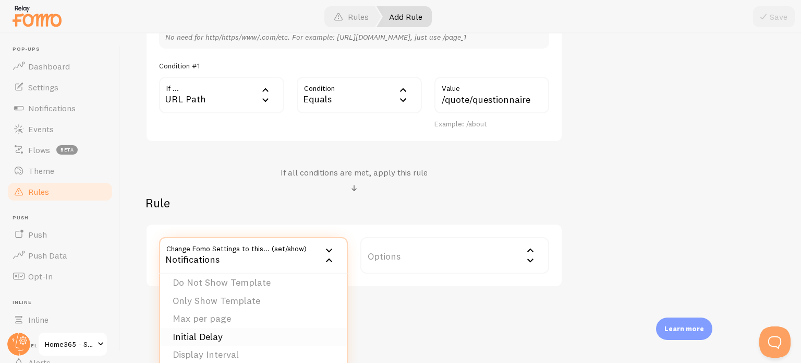
scroll to position [0, 0]
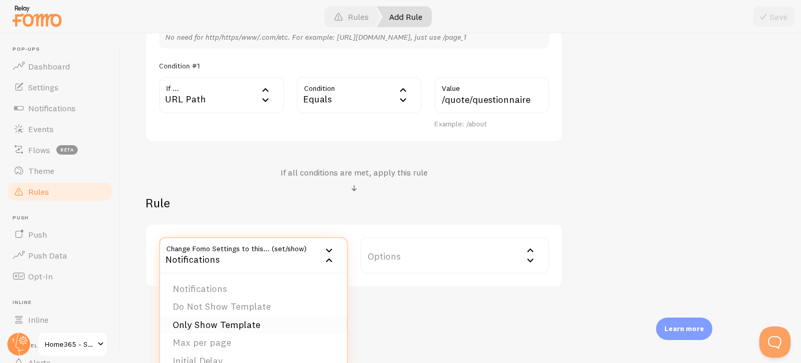
click at [273, 323] on li "Only Show Template" at bounding box center [253, 325] width 187 height 18
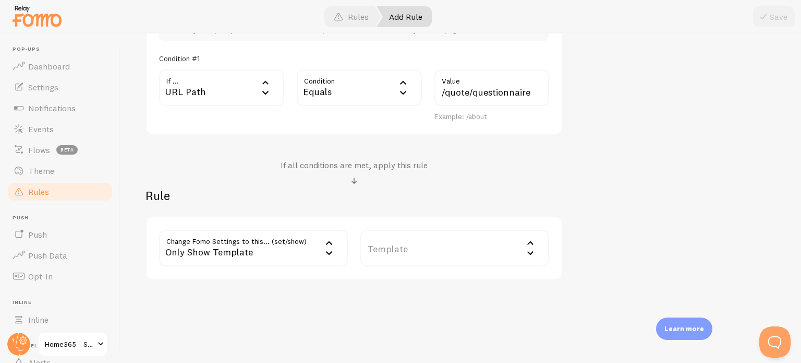
scroll to position [328, 0]
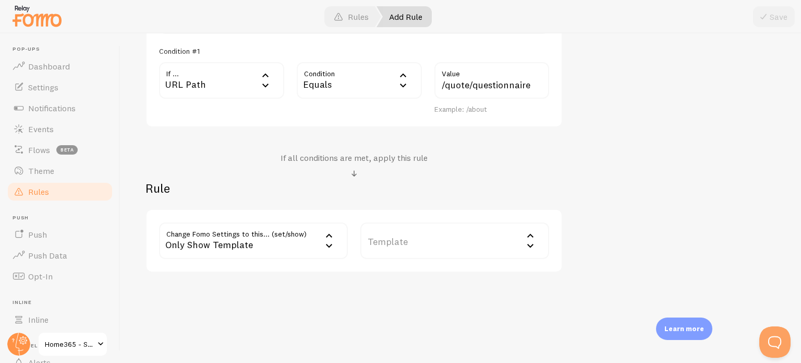
click at [473, 243] on label "Template" at bounding box center [454, 240] width 189 height 37
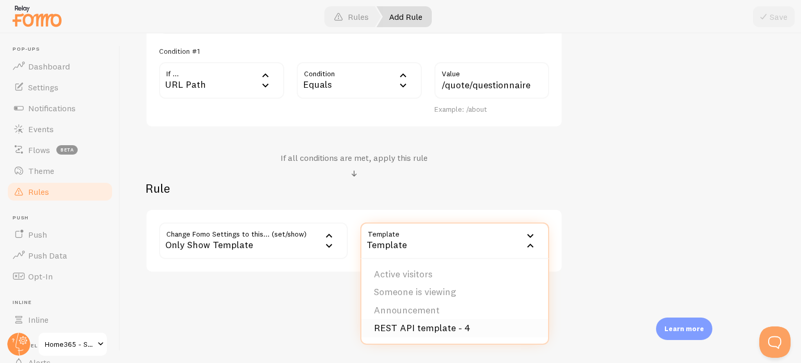
click at [444, 322] on li "REST API template - 4" at bounding box center [455, 328] width 187 height 18
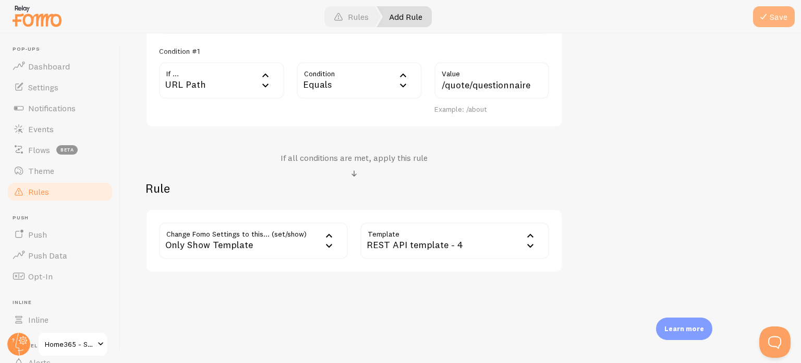
click at [771, 20] on button "Save" at bounding box center [774, 16] width 42 height 21
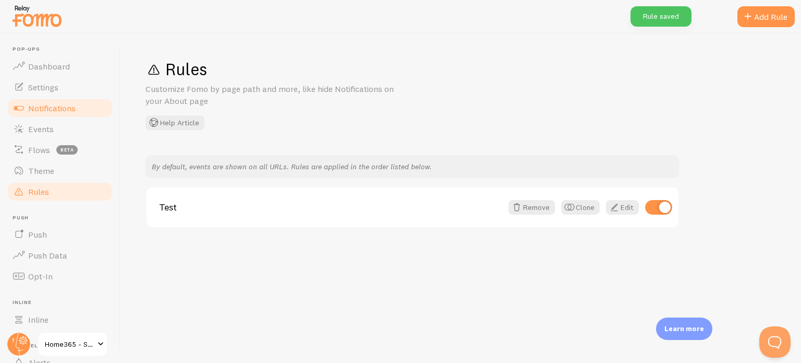
click at [75, 106] on span "Notifications" at bounding box center [51, 108] width 47 height 10
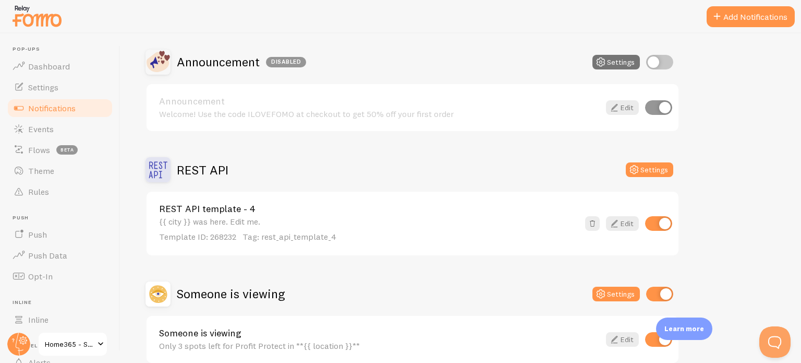
scroll to position [250, 0]
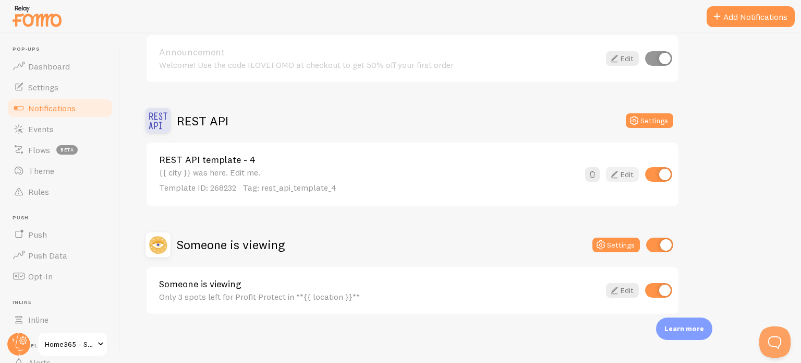
click at [623, 172] on link "Edit" at bounding box center [622, 174] width 33 height 15
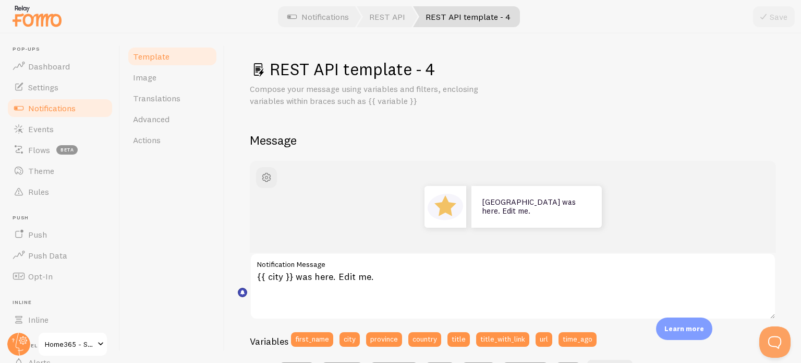
scroll to position [104, 0]
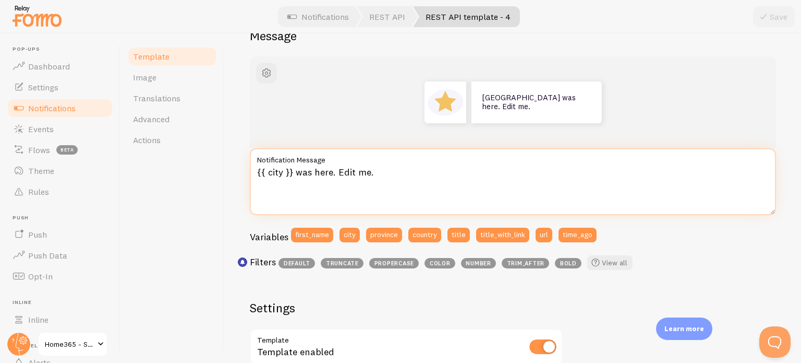
click at [392, 175] on textarea "{{ city }} was here. Edit me." at bounding box center [513, 181] width 526 height 67
type textarea "Only 3 spots left in {{ city }}"
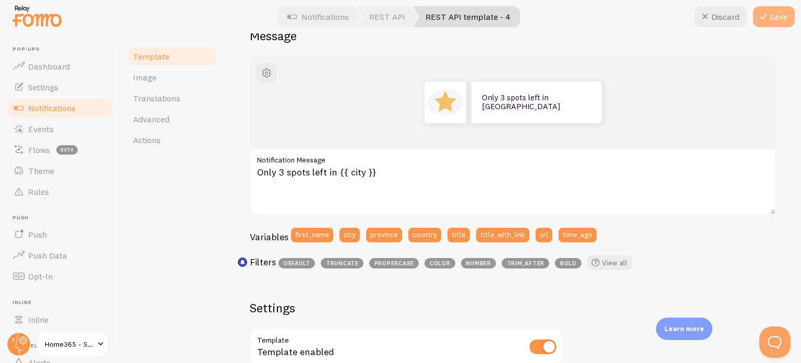
click at [769, 10] on icon at bounding box center [763, 16] width 13 height 13
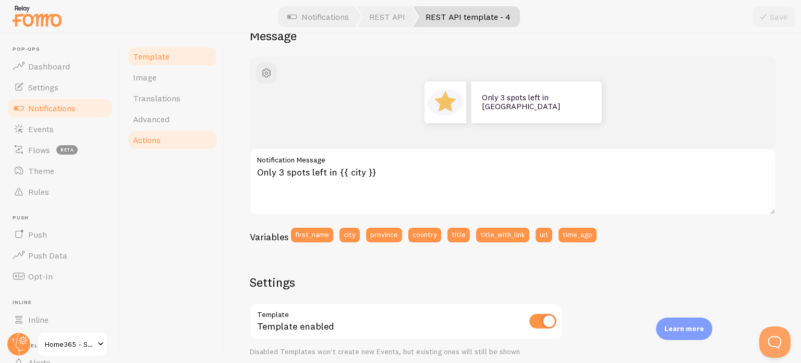
click at [155, 137] on span "Actions" at bounding box center [147, 140] width 28 height 10
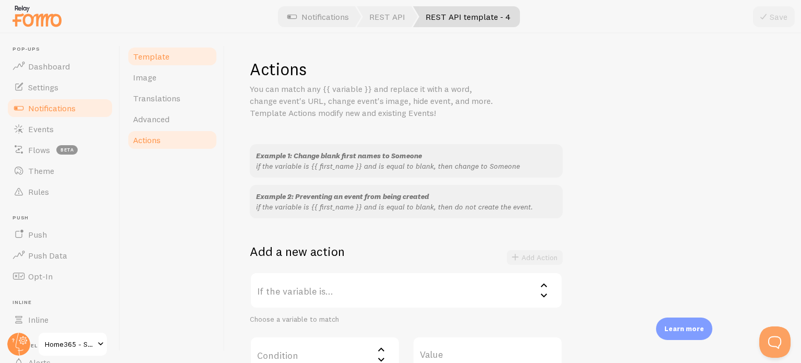
click at [163, 56] on span "Template" at bounding box center [151, 56] width 37 height 10
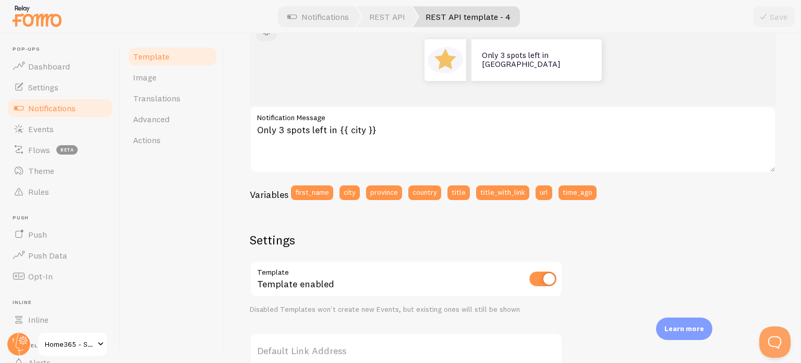
scroll to position [209, 0]
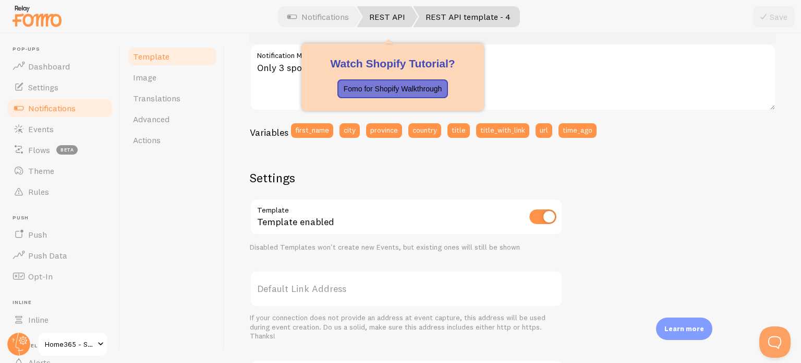
click at [389, 14] on link "REST API" at bounding box center [387, 16] width 61 height 21
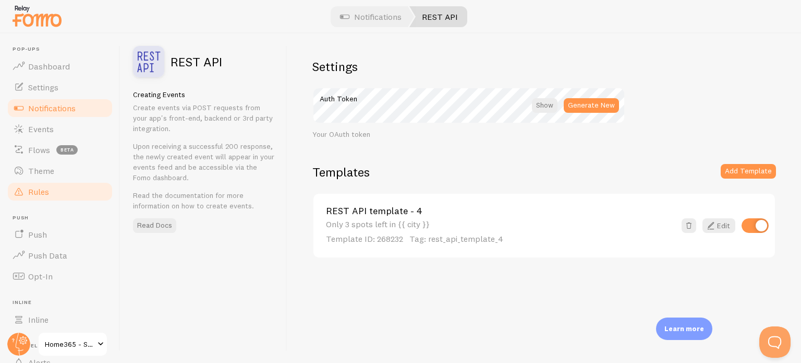
click at [41, 183] on link "Rules" at bounding box center [59, 191] width 107 height 21
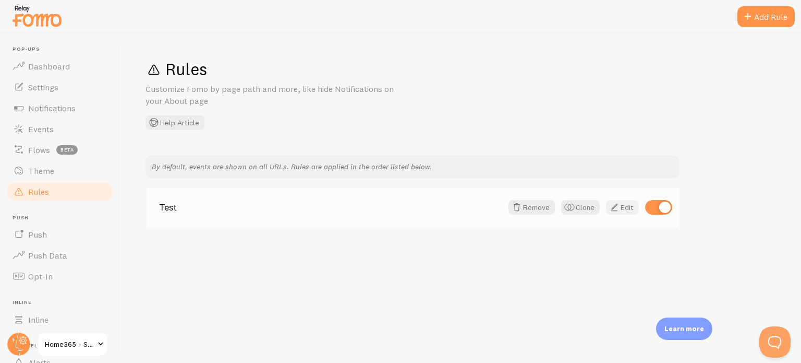
click at [624, 206] on link "Edit" at bounding box center [622, 207] width 33 height 15
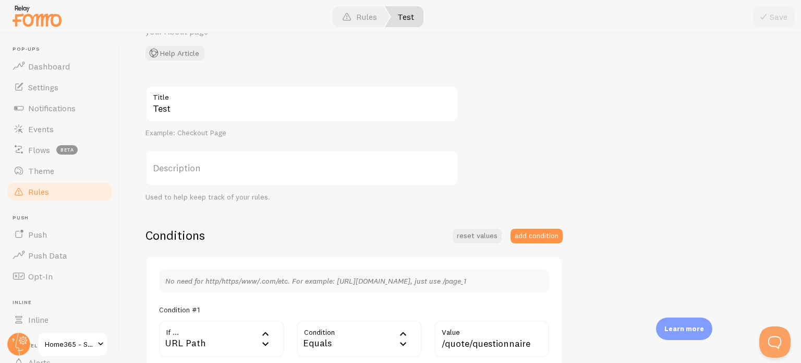
scroll to position [313, 0]
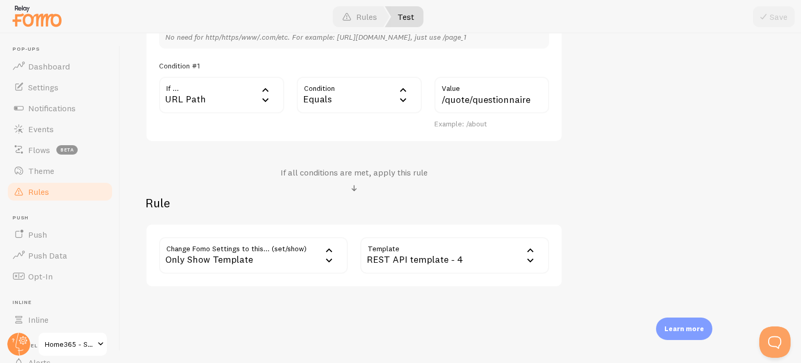
click at [438, 254] on div "REST API template - 4" at bounding box center [454, 255] width 189 height 37
click at [278, 249] on div "Only Show Template" at bounding box center [253, 255] width 189 height 37
click at [257, 281] on li "Notifications" at bounding box center [253, 289] width 187 height 18
click at [427, 266] on label "Options" at bounding box center [454, 255] width 189 height 37
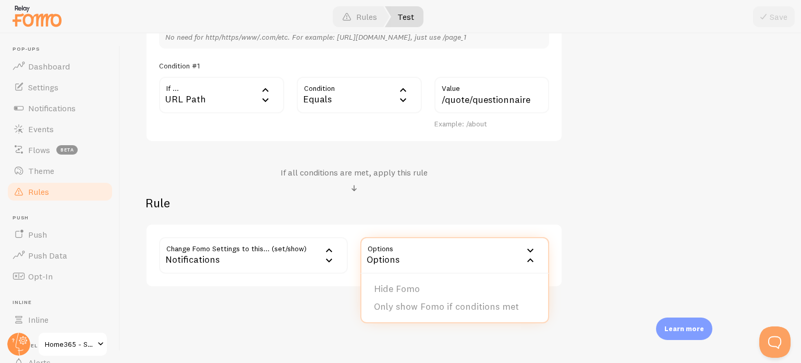
click at [239, 255] on div "Notifications" at bounding box center [253, 255] width 189 height 37
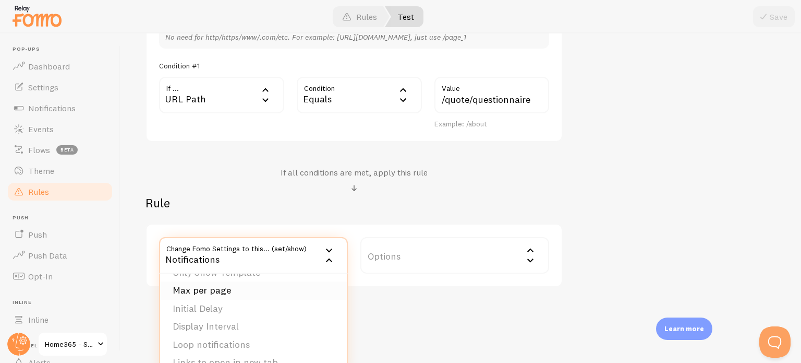
scroll to position [0, 0]
click at [236, 321] on li "Only Show Template" at bounding box center [253, 325] width 187 height 18
click at [415, 252] on label "Template" at bounding box center [454, 255] width 189 height 37
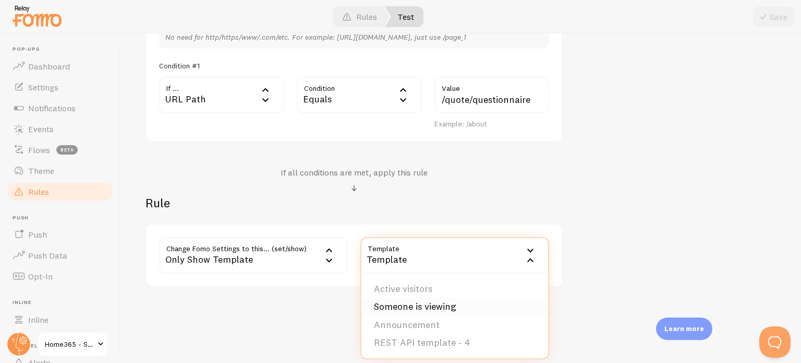
click at [423, 302] on li "Someone is viewing" at bounding box center [455, 306] width 187 height 18
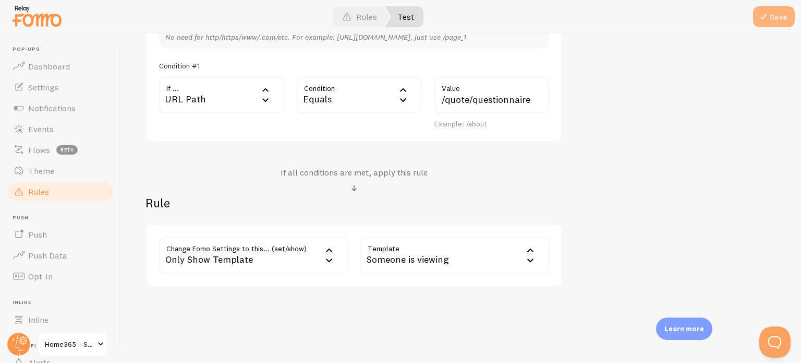
click at [777, 17] on button "Save" at bounding box center [774, 16] width 42 height 21
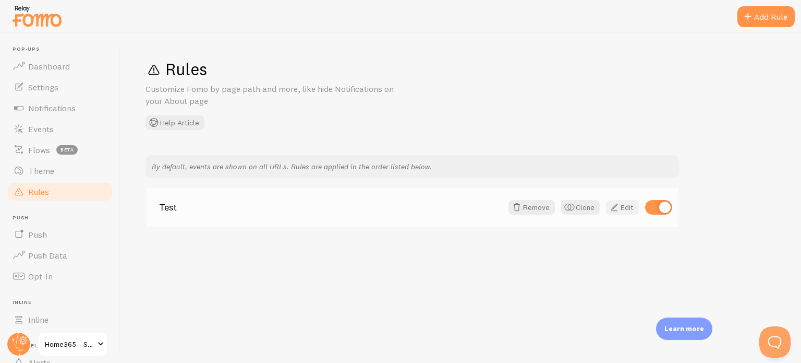
click at [629, 208] on link "Edit" at bounding box center [622, 207] width 33 height 15
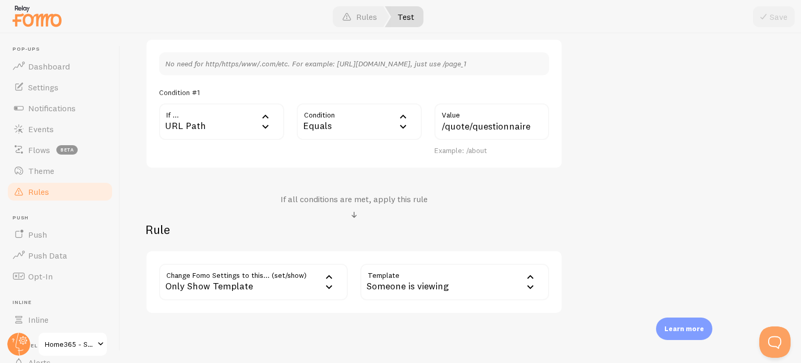
scroll to position [313, 0]
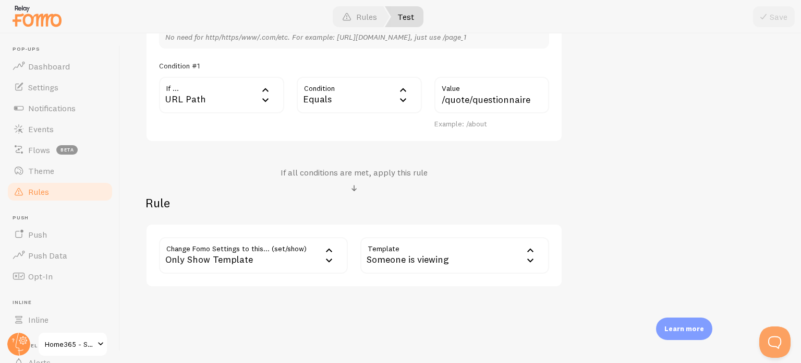
click at [405, 256] on div "Someone is viewing" at bounding box center [454, 255] width 189 height 37
click at [411, 252] on div "Someone is viewing" at bounding box center [454, 255] width 189 height 37
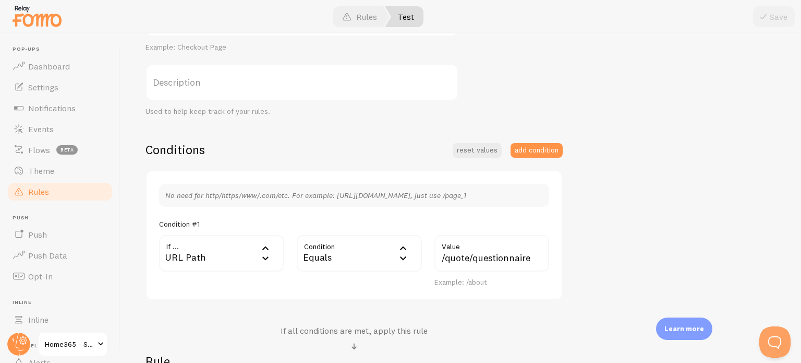
scroll to position [46, 0]
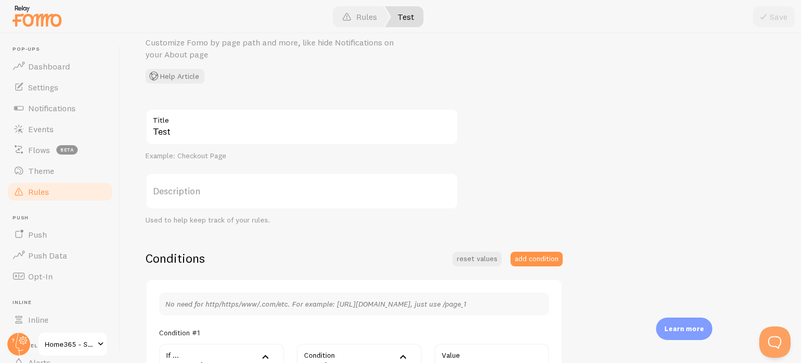
drag, startPoint x: 228, startPoint y: 131, endPoint x: 235, endPoint y: 135, distance: 8.0
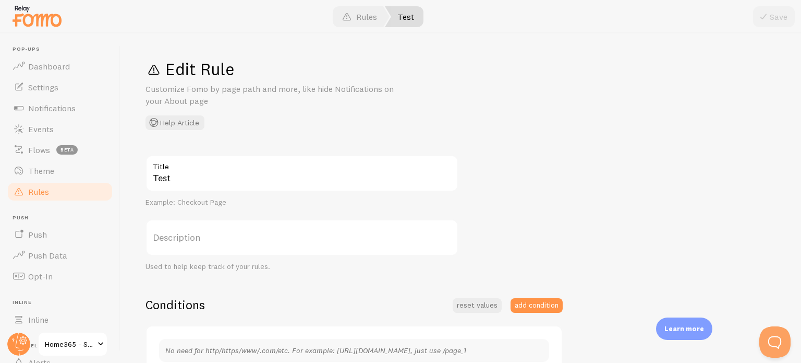
scroll to position [0, 0]
drag, startPoint x: 235, startPoint y: 135, endPoint x: 479, endPoint y: 127, distance: 244.3
click at [479, 127] on div "Edit Rule Customize Fomo by page path and more, like hide Notifications on your…" at bounding box center [461, 93] width 631 height 71
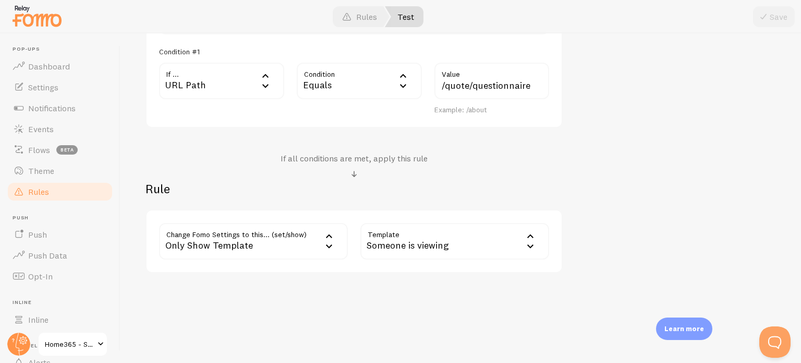
scroll to position [328, 0]
click at [462, 238] on div "Someone is viewing" at bounding box center [454, 240] width 189 height 37
click at [457, 309] on li "Announcement" at bounding box center [455, 310] width 187 height 18
click at [776, 14] on button "Save" at bounding box center [774, 16] width 42 height 21
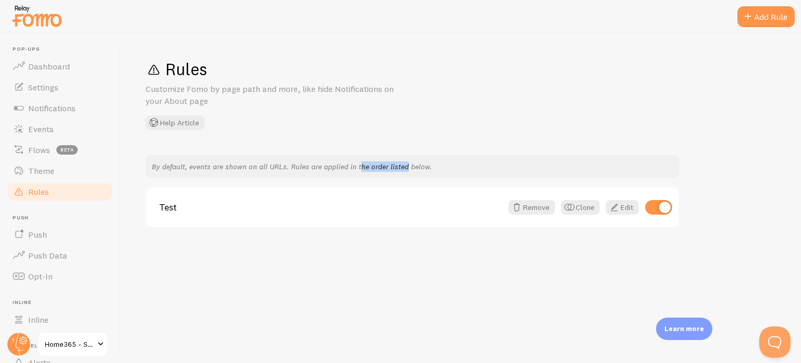
drag, startPoint x: 305, startPoint y: 166, endPoint x: 352, endPoint y: 164, distance: 46.5
click at [352, 164] on p "By default, events are shown on all URLs. Rules are applied in the order listed…" at bounding box center [413, 166] width 522 height 10
click at [364, 166] on p "By default, events are shown on all URLs. Rules are applied in the order listed…" at bounding box center [413, 166] width 522 height 10
click at [629, 208] on link "Edit" at bounding box center [622, 207] width 33 height 15
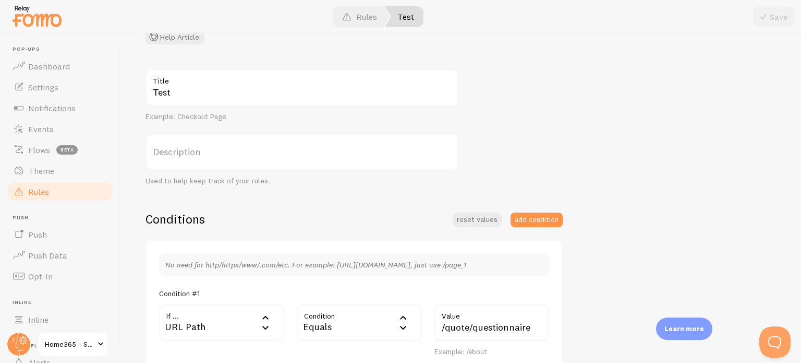
scroll to position [157, 0]
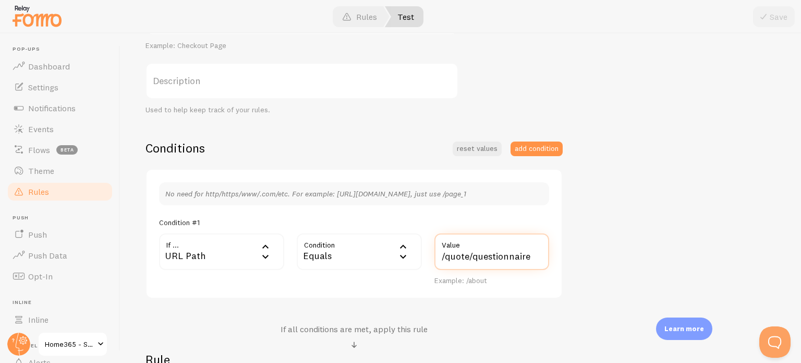
click at [449, 261] on input "/quote/questionnaire" at bounding box center [492, 251] width 115 height 37
drag, startPoint x: 467, startPoint y: 255, endPoint x: 428, endPoint y: 255, distance: 39.1
click at [428, 255] on div "/quote/questionnaire Value Example: /about" at bounding box center [491, 259] width 127 height 52
type input "/questionnaire"
click at [779, 14] on button "Save" at bounding box center [774, 16] width 42 height 21
